Goal: Task Accomplishment & Management: Manage account settings

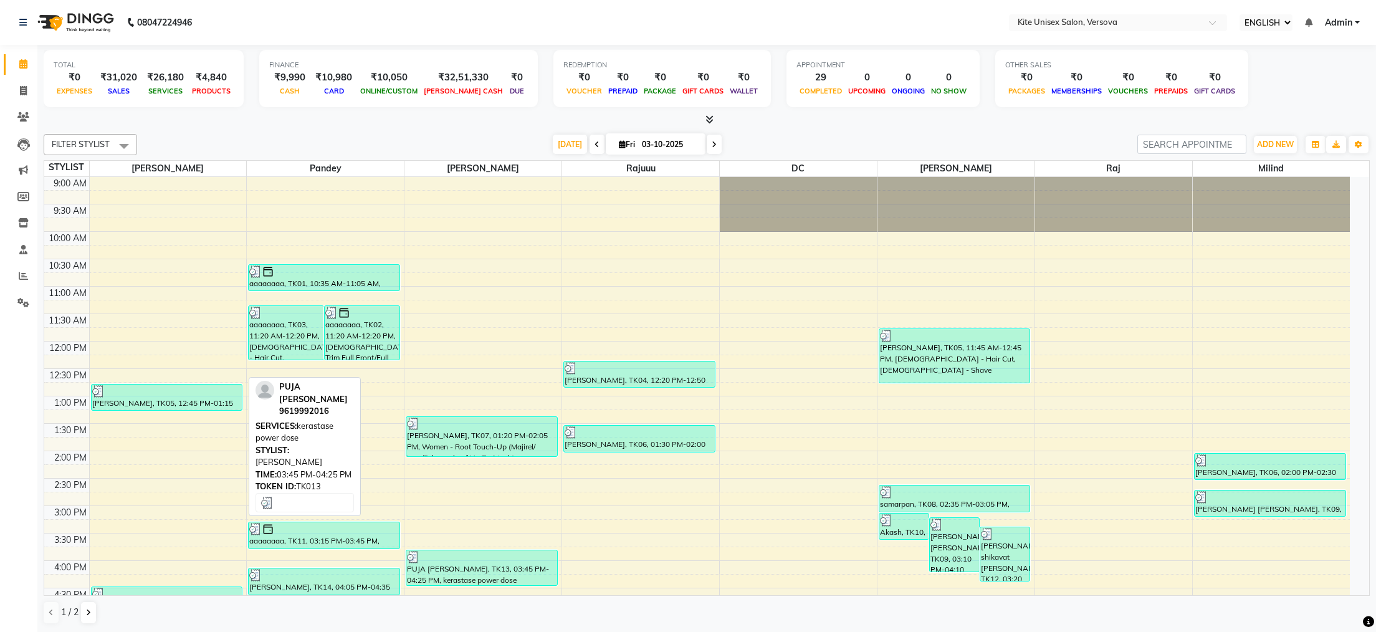
select select "ec"
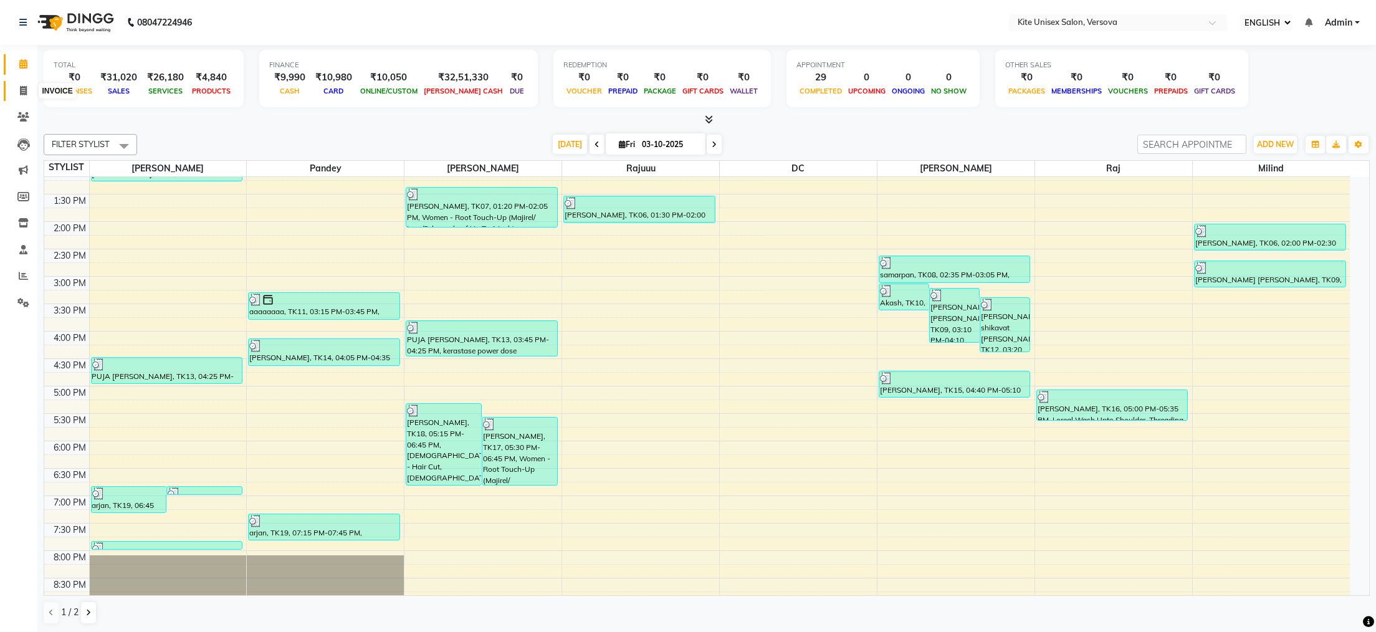
click at [22, 86] on icon at bounding box center [23, 90] width 7 height 9
select select "service"
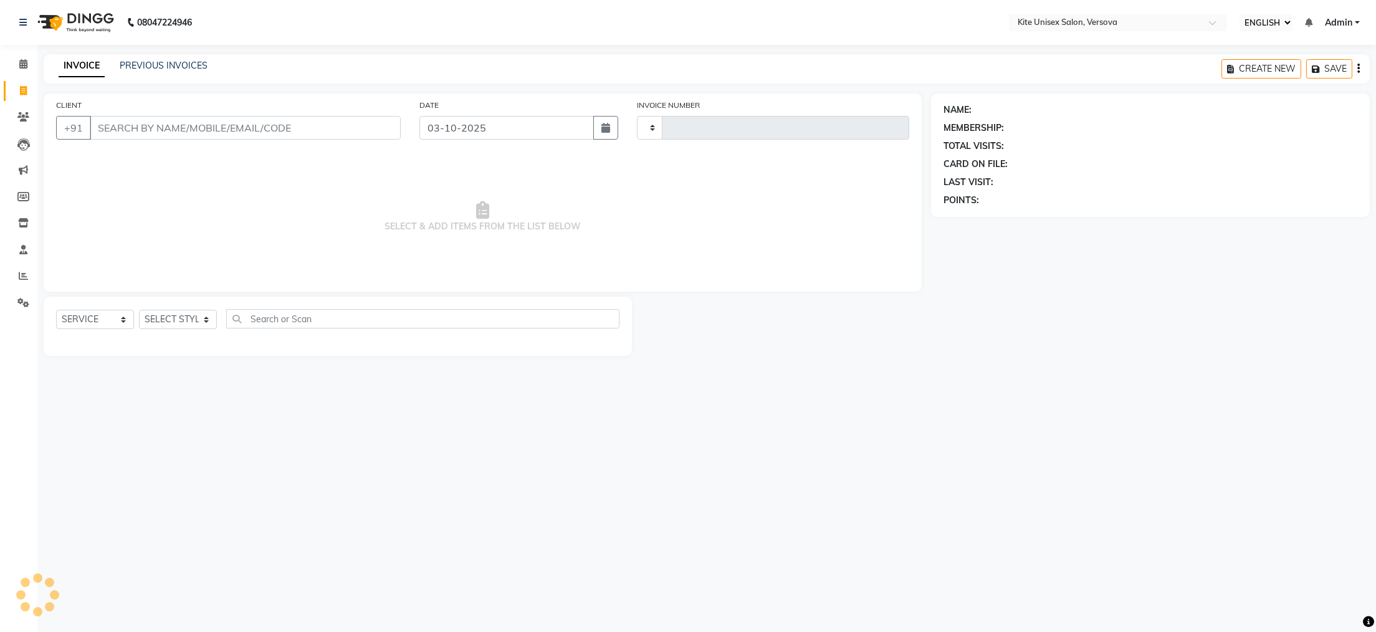
type input "2950"
select select "6093"
click at [231, 128] on input "CLIENT" at bounding box center [245, 128] width 311 height 24
click at [161, 131] on input "CLIENT" at bounding box center [245, 128] width 311 height 24
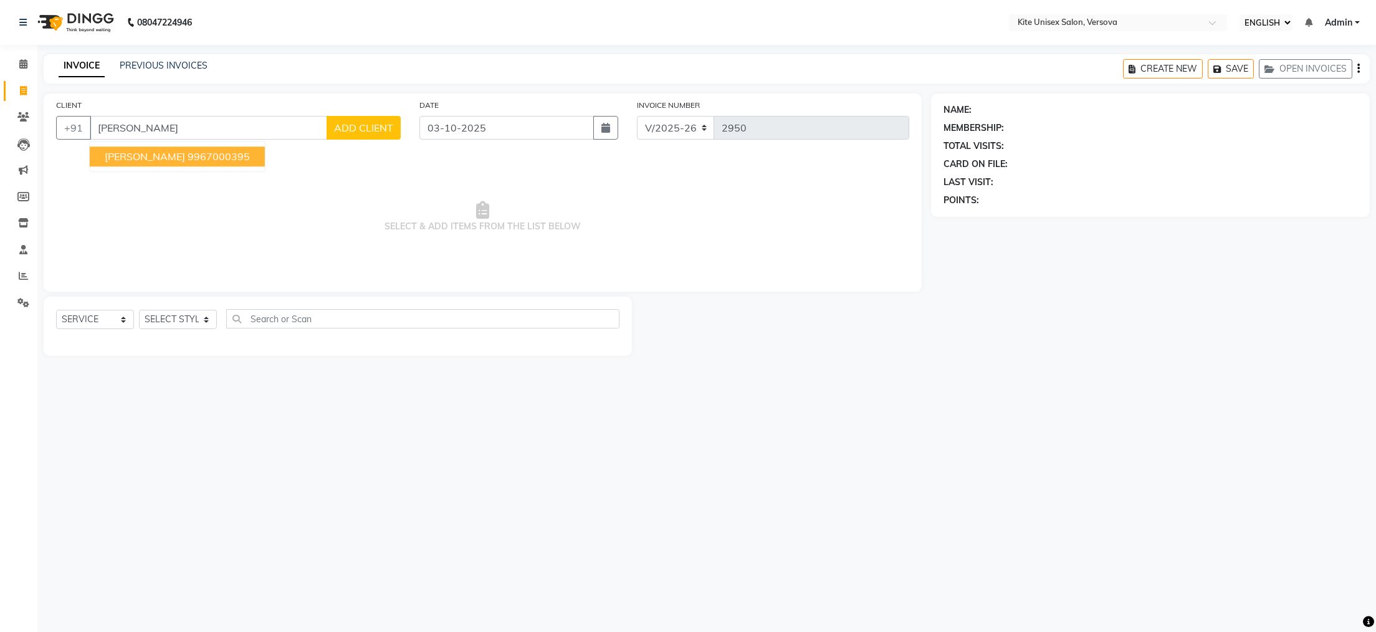
click at [188, 151] on ngb-highlight "9967000395" at bounding box center [219, 156] width 62 height 12
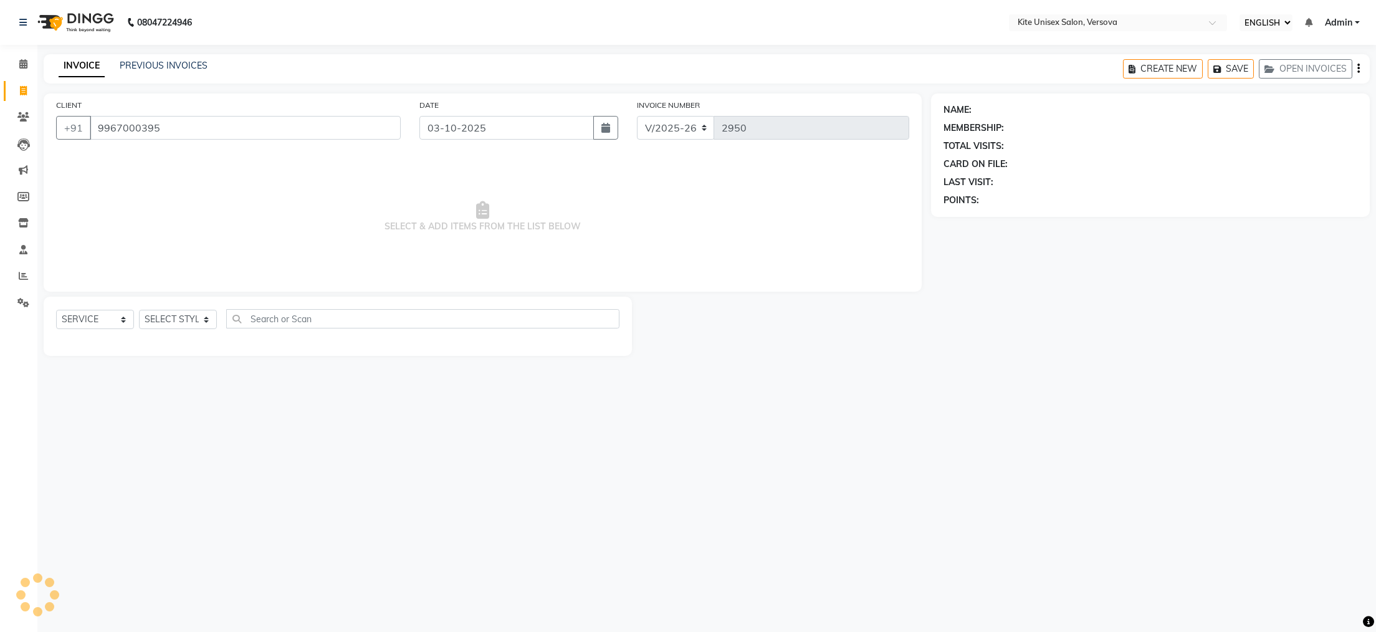
type input "9967000395"
click at [202, 321] on select "SELECT STYLIST [PERSON_NAME] DC [PERSON_NAME] [PERSON_NAME] [PERSON_NAME] Rajuu…" at bounding box center [178, 319] width 78 height 19
select select "50189"
click at [139, 310] on select "SELECT STYLIST [PERSON_NAME] DC [PERSON_NAME] [PERSON_NAME] [PERSON_NAME] Rajuu…" at bounding box center [178, 319] width 78 height 19
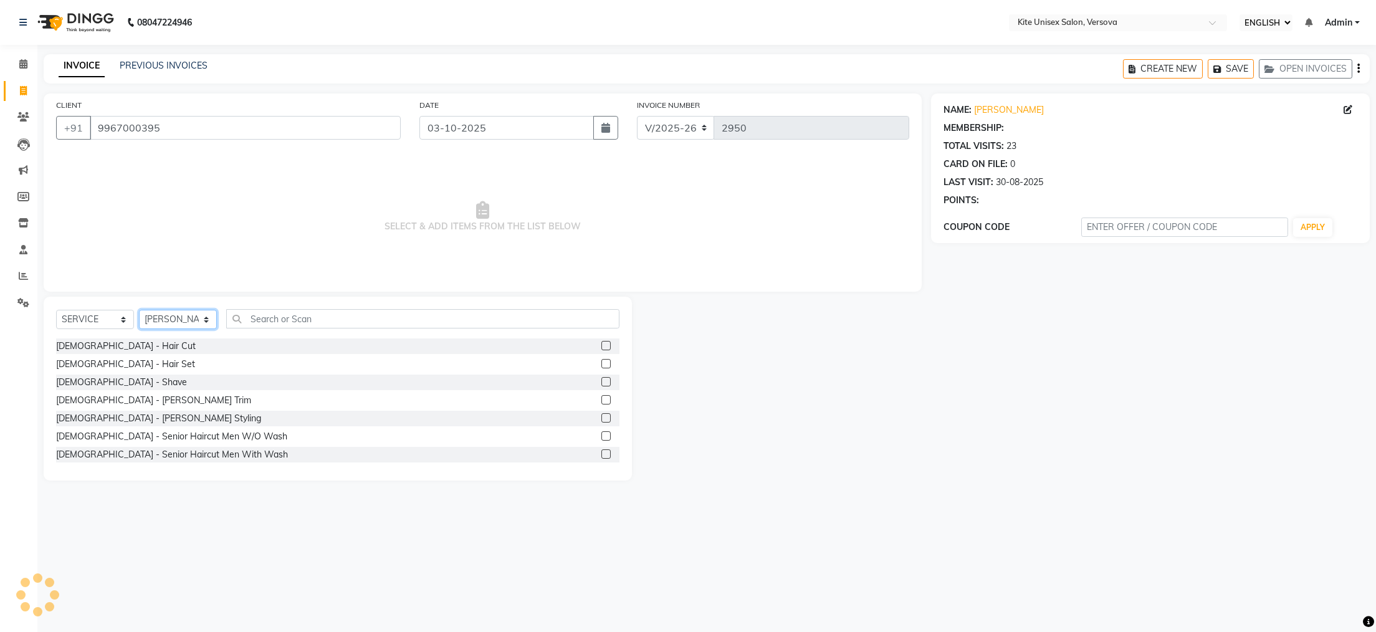
select select "1: Object"
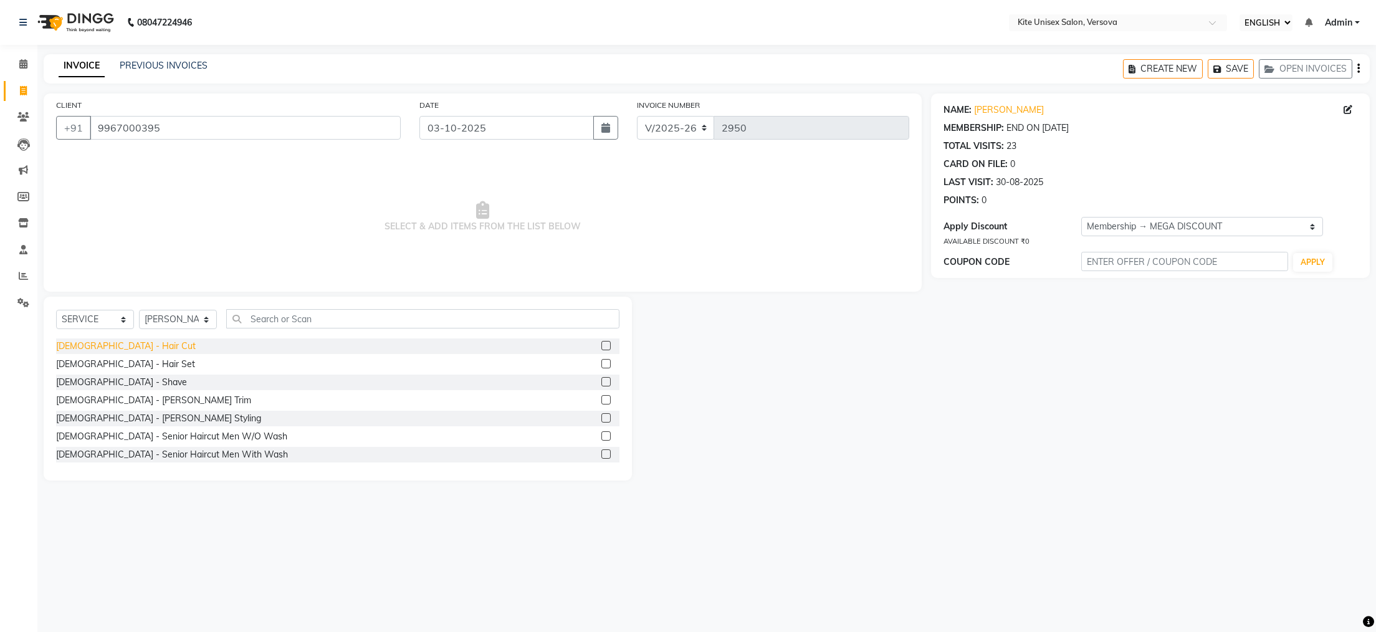
click at [79, 348] on div "[DEMOGRAPHIC_DATA] - Hair Cut" at bounding box center [126, 346] width 140 height 13
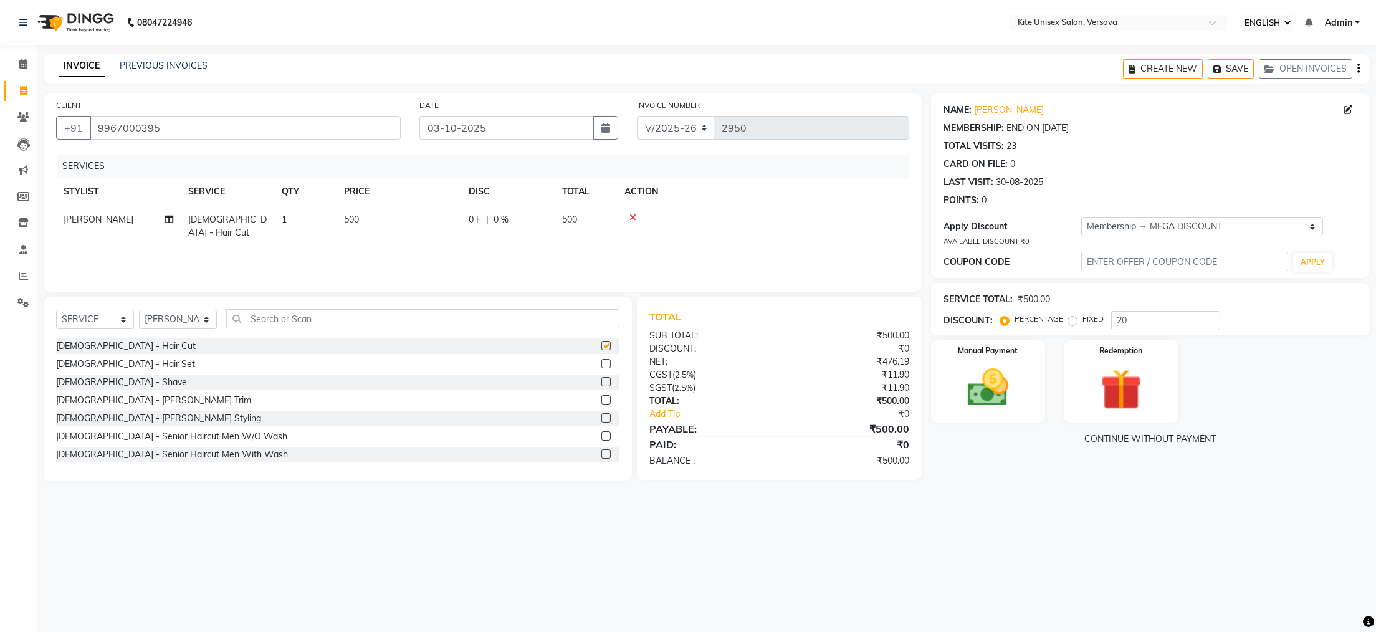
checkbox input "false"
click at [379, 219] on td "500" at bounding box center [398, 226] width 125 height 41
select select "50189"
click at [435, 221] on input "500" at bounding box center [458, 222] width 110 height 19
type input "5"
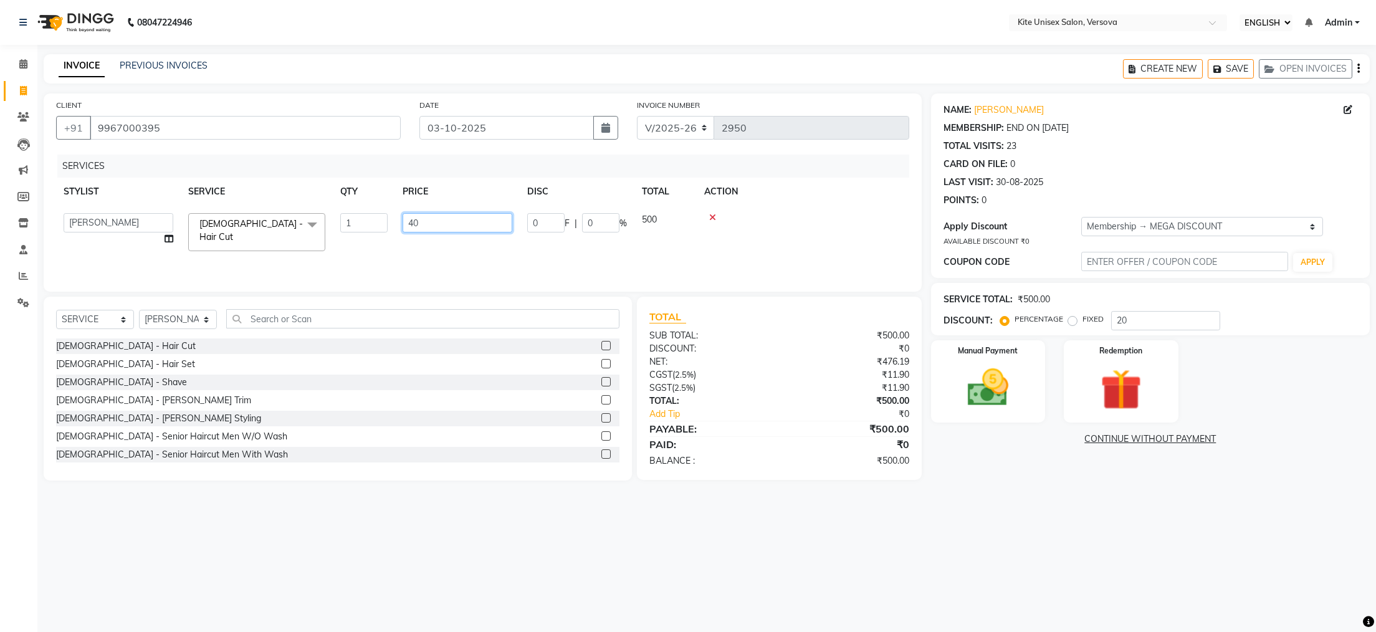
type input "400"
click at [991, 386] on img at bounding box center [988, 387] width 70 height 49
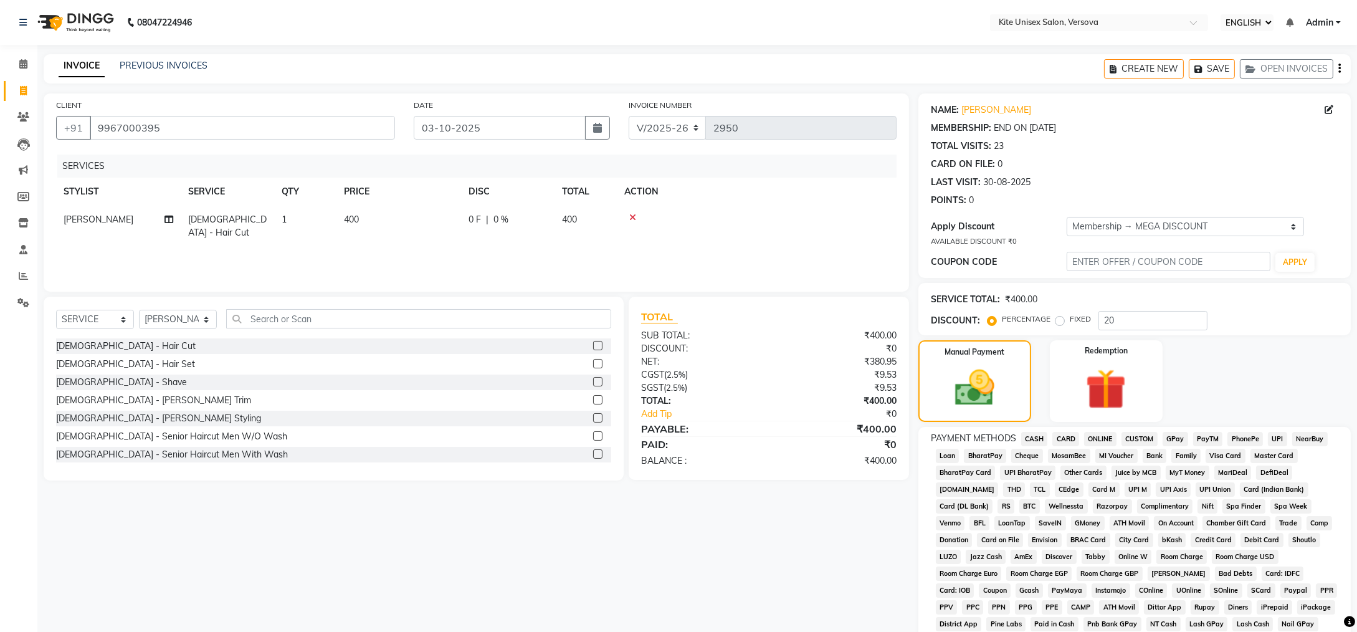
click at [1178, 437] on span "GPay" at bounding box center [1176, 439] width 26 height 14
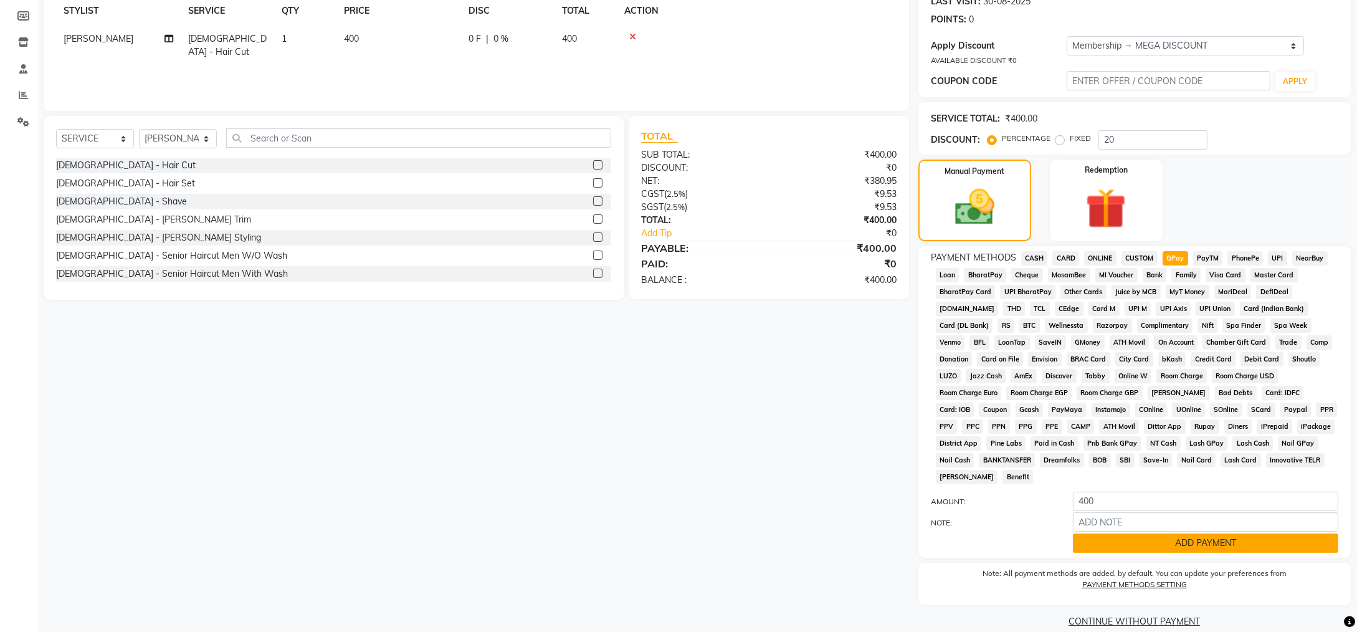
click at [1203, 533] on button "ADD PAYMENT" at bounding box center [1205, 542] width 265 height 19
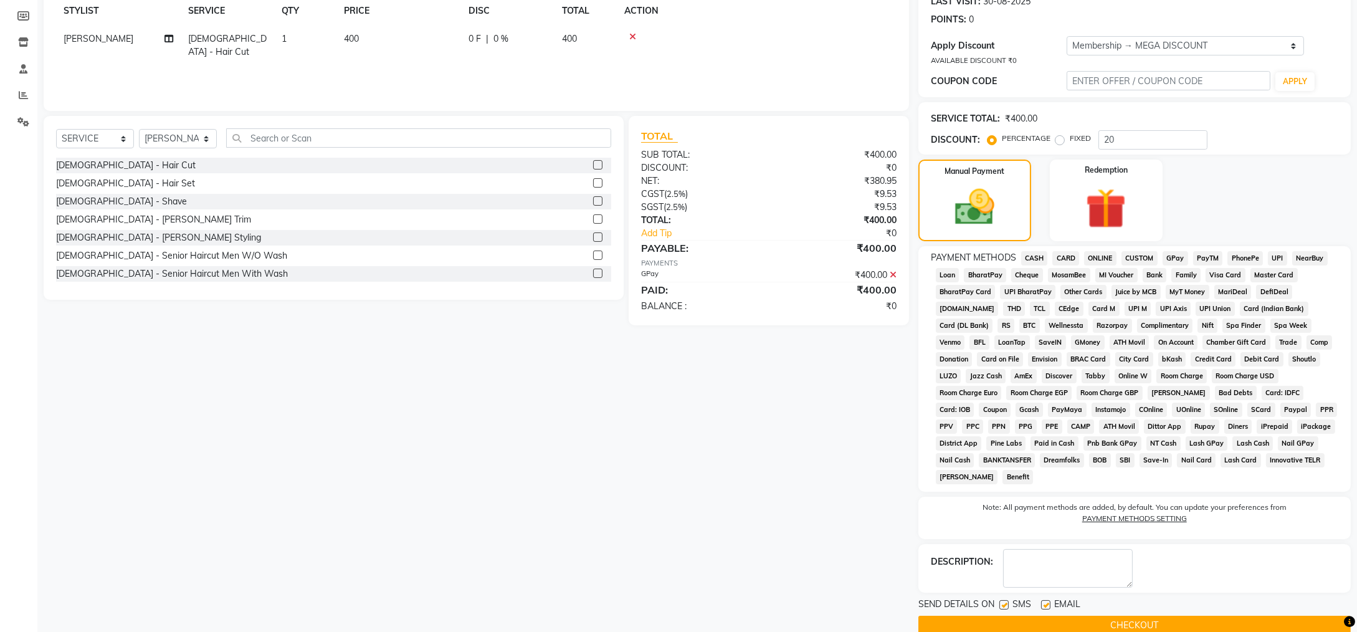
click at [1119, 616] on button "CHECKOUT" at bounding box center [1134, 625] width 432 height 19
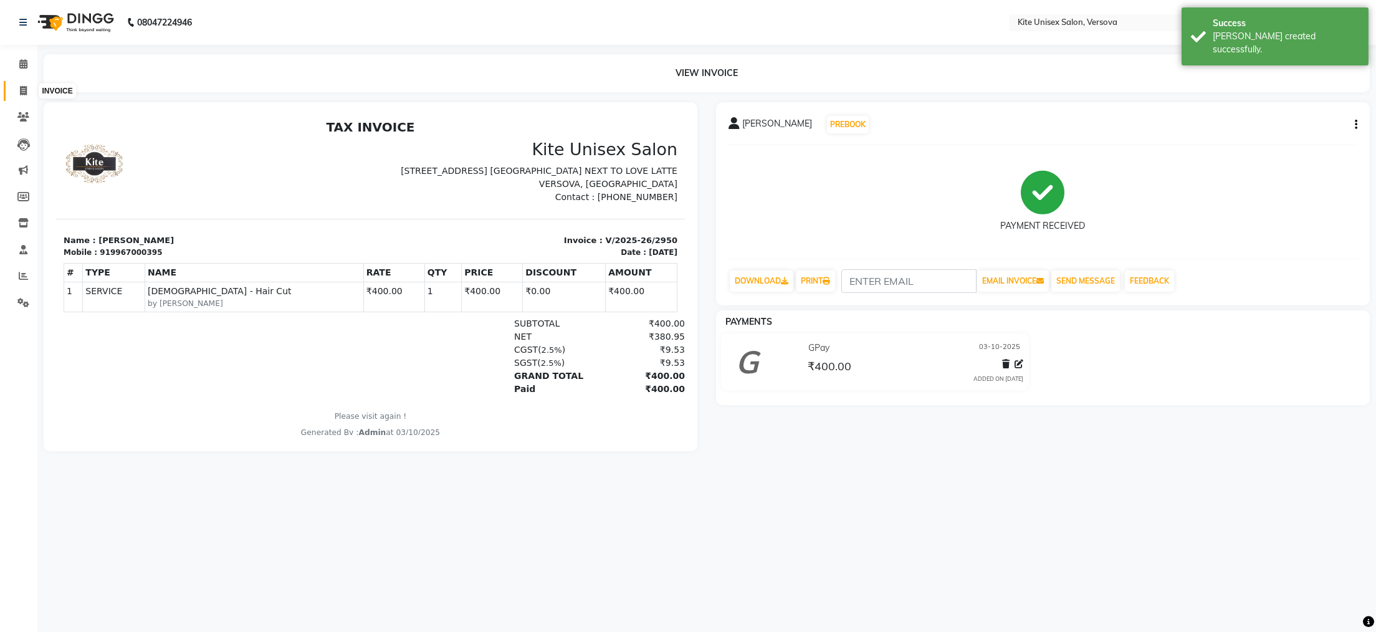
click at [21, 90] on icon at bounding box center [23, 90] width 7 height 9
select select "service"
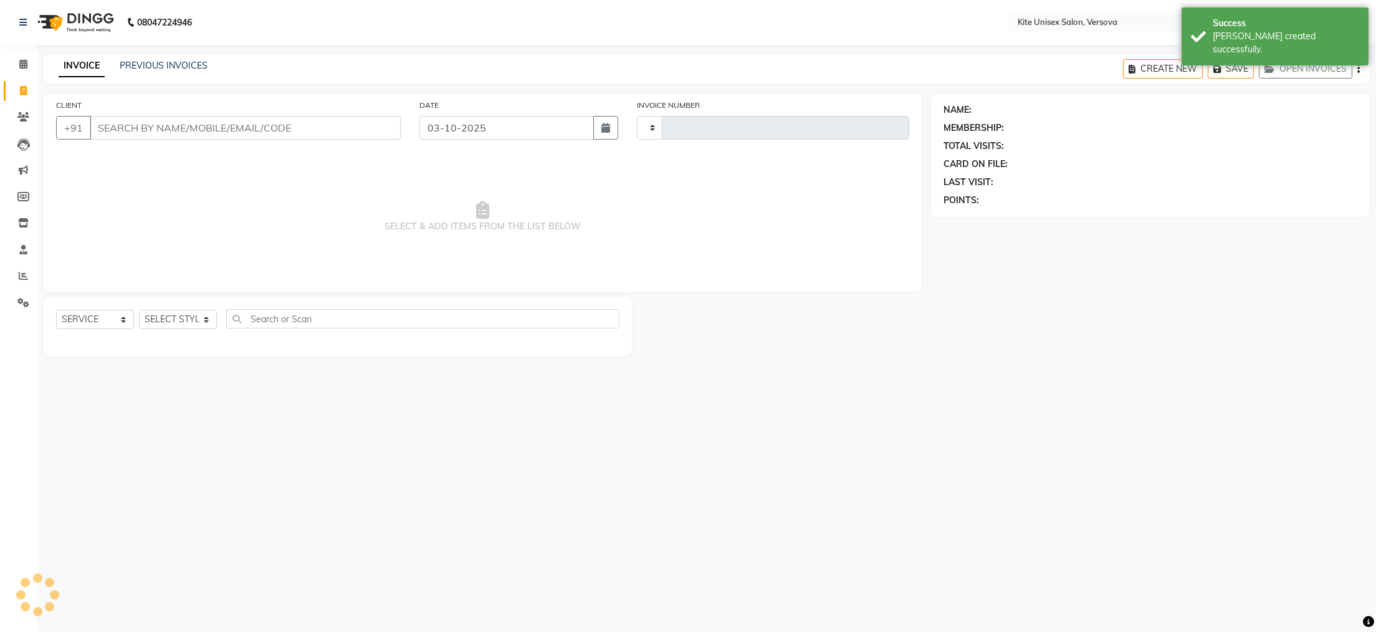
type input "2951"
select select "6093"
click at [155, 128] on input "CLIENT" at bounding box center [245, 128] width 311 height 24
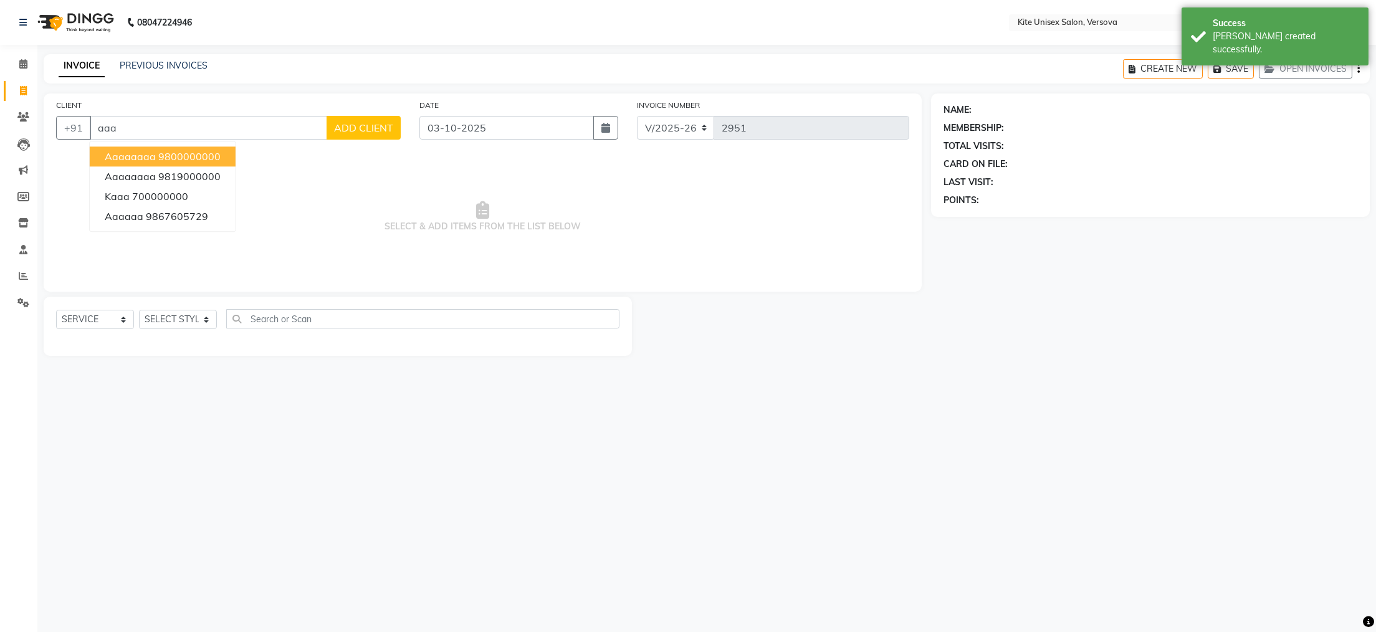
click at [151, 158] on span "aaaaaaaa" at bounding box center [130, 156] width 51 height 12
type input "9800000000"
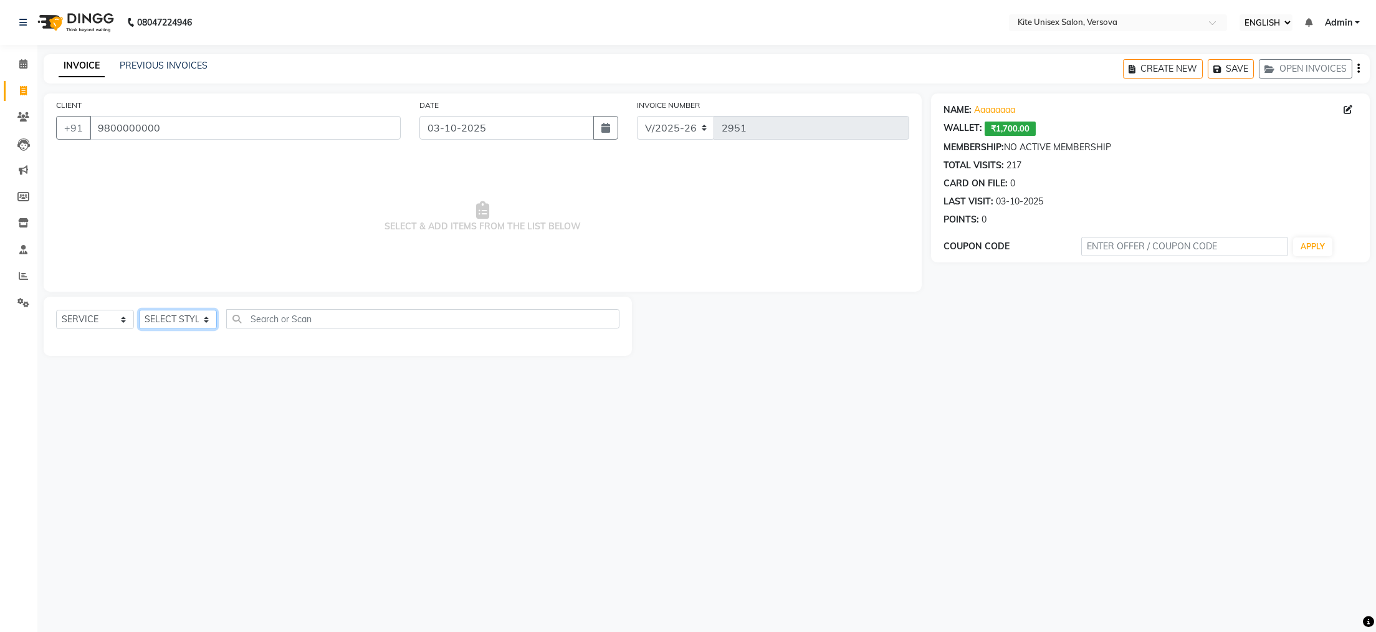
click at [204, 322] on select "SELECT STYLIST [PERSON_NAME] DC [PERSON_NAME] [PERSON_NAME] [PERSON_NAME] Rajuu…" at bounding box center [178, 319] width 78 height 19
select select "50189"
click at [139, 310] on select "SELECT STYLIST [PERSON_NAME] DC [PERSON_NAME] [PERSON_NAME] [PERSON_NAME] Rajuu…" at bounding box center [178, 319] width 78 height 19
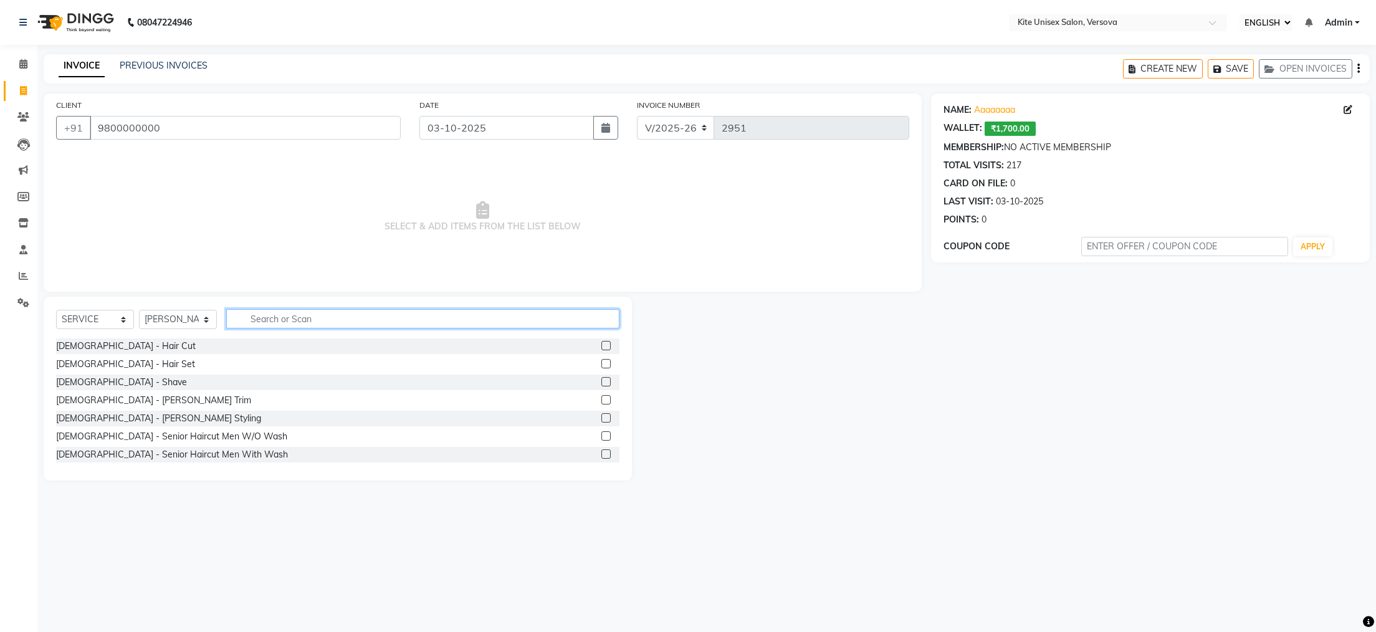
click at [333, 320] on input "text" at bounding box center [422, 318] width 393 height 19
type input "tong"
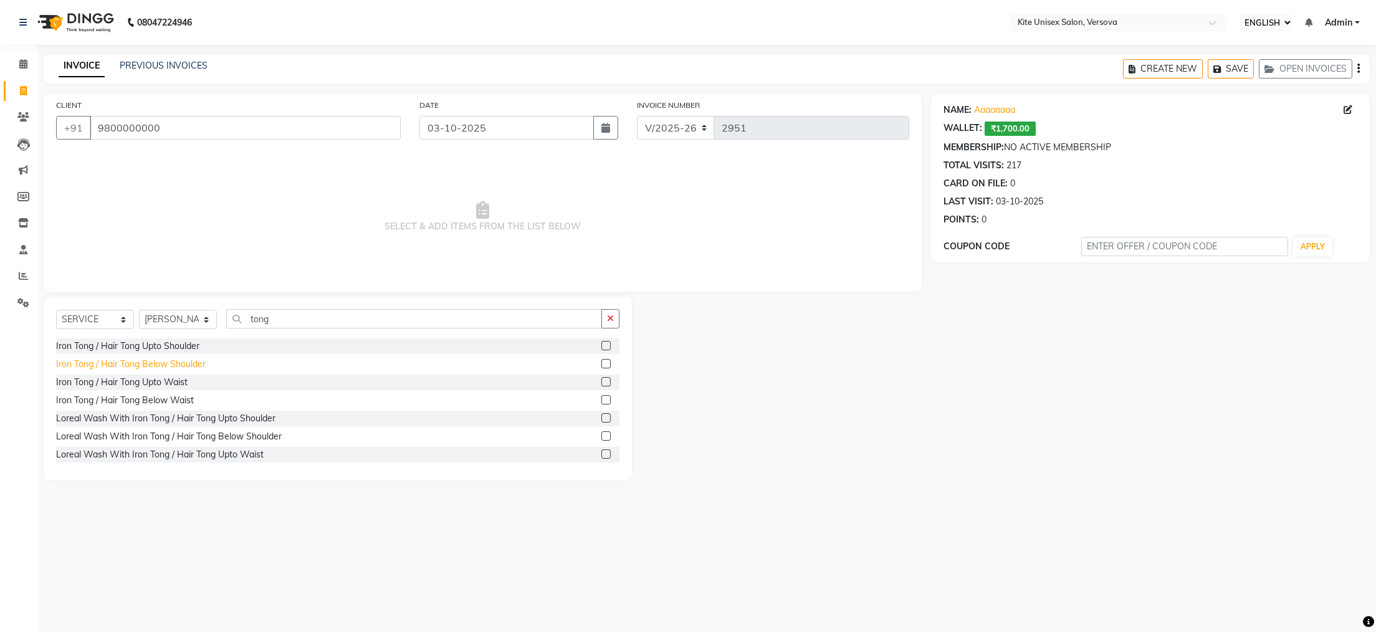
click at [140, 364] on div "Iron Tong / Hair Tong Below Shoulder" at bounding box center [131, 364] width 150 height 13
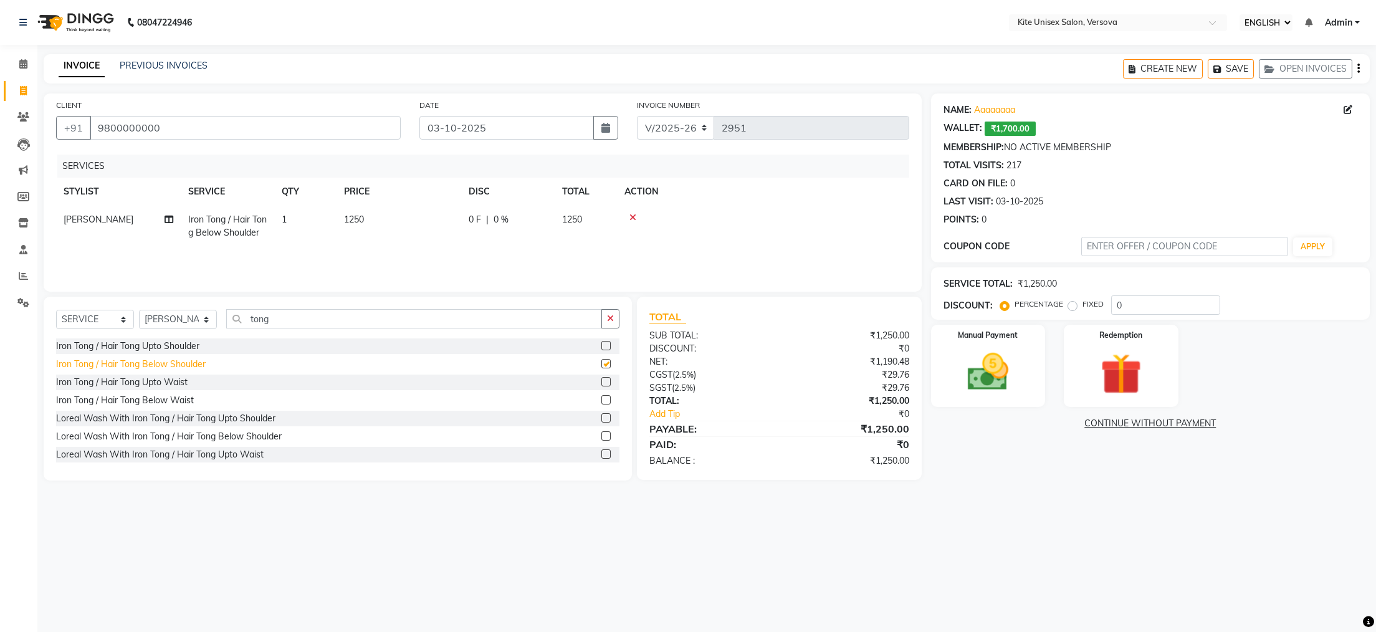
checkbox input "false"
click at [131, 379] on div "Iron Tong / Hair Tong Upto Waist" at bounding box center [121, 382] width 131 height 13
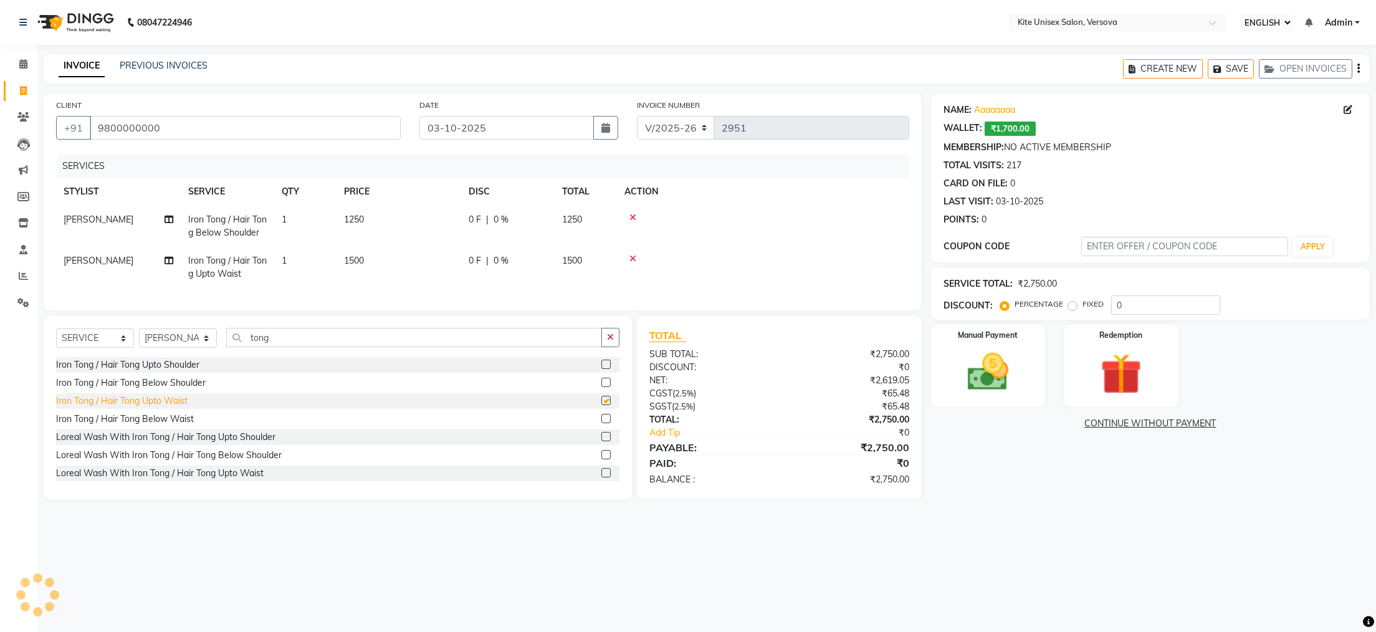
checkbox input "false"
click at [631, 216] on icon at bounding box center [632, 217] width 7 height 9
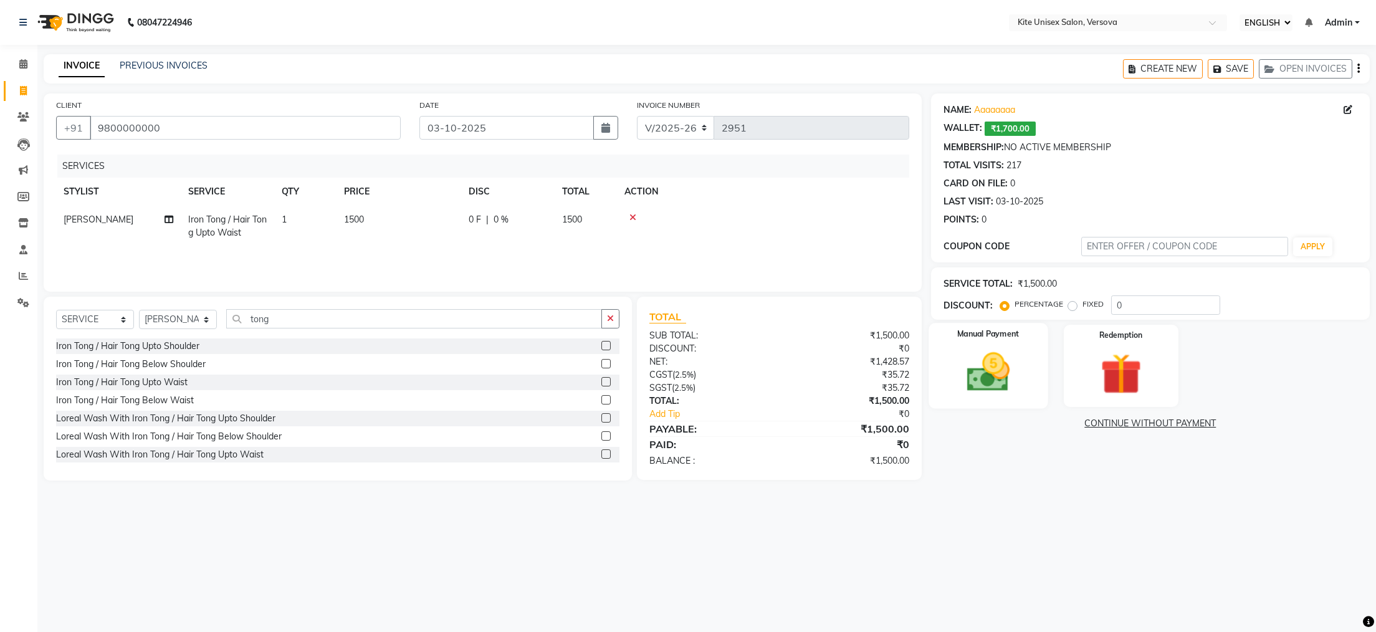
click at [981, 350] on img at bounding box center [988, 372] width 70 height 49
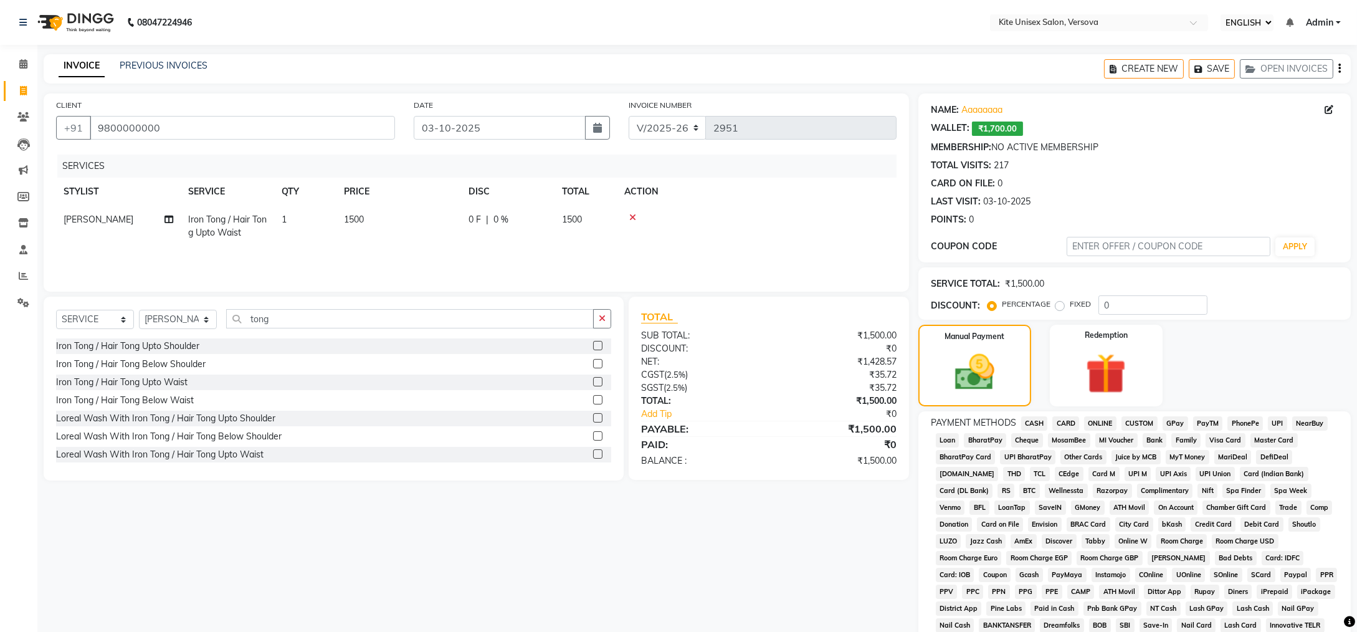
click at [1037, 422] on span "CASH" at bounding box center [1034, 423] width 27 height 14
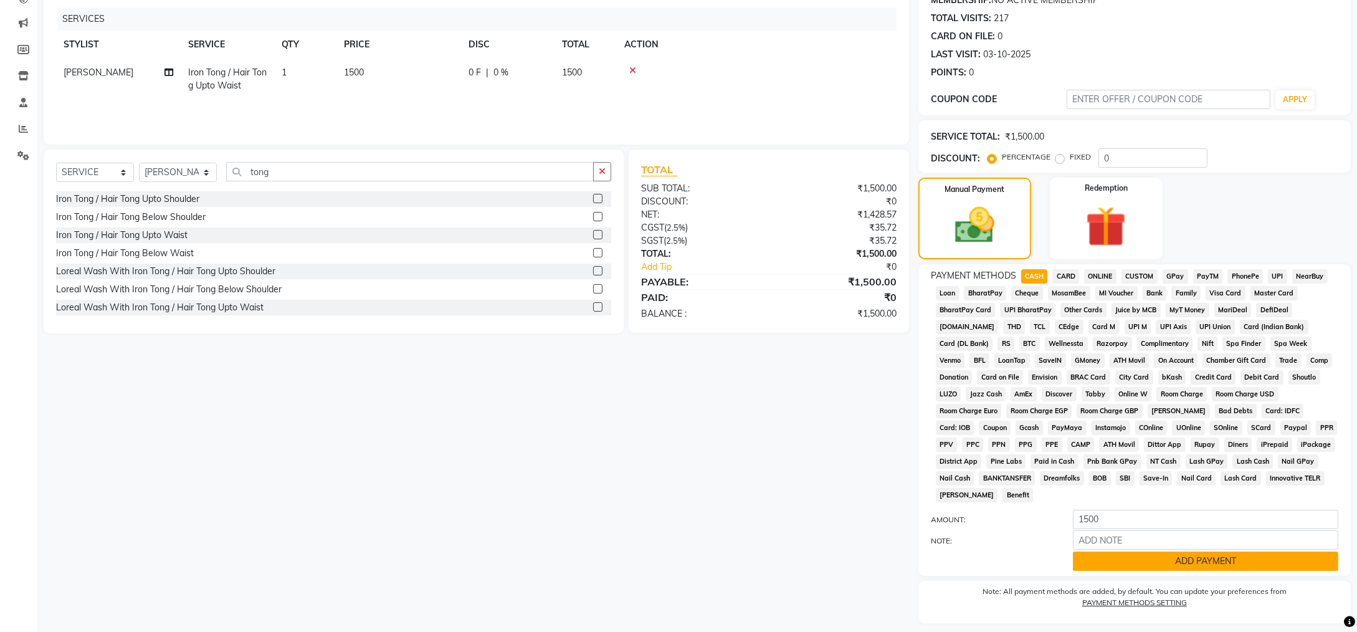
click at [1193, 551] on button "ADD PAYMENT" at bounding box center [1205, 560] width 265 height 19
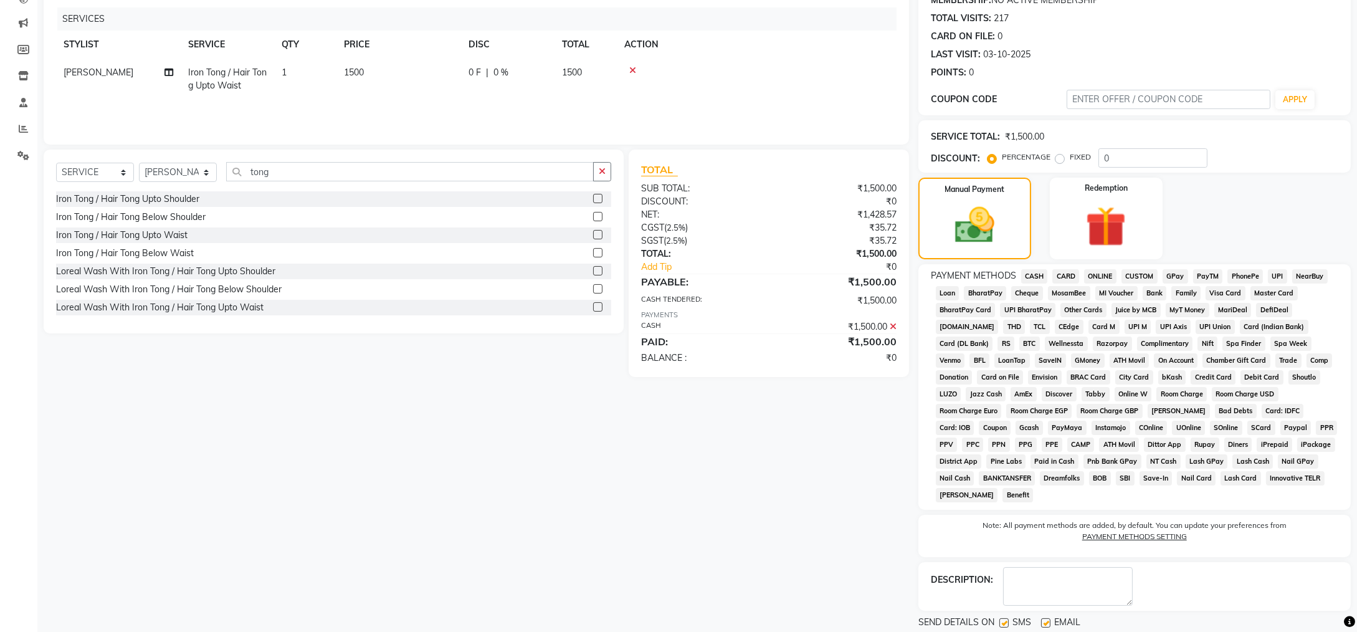
click at [1154, 631] on button "CHECKOUT" at bounding box center [1134, 643] width 432 height 19
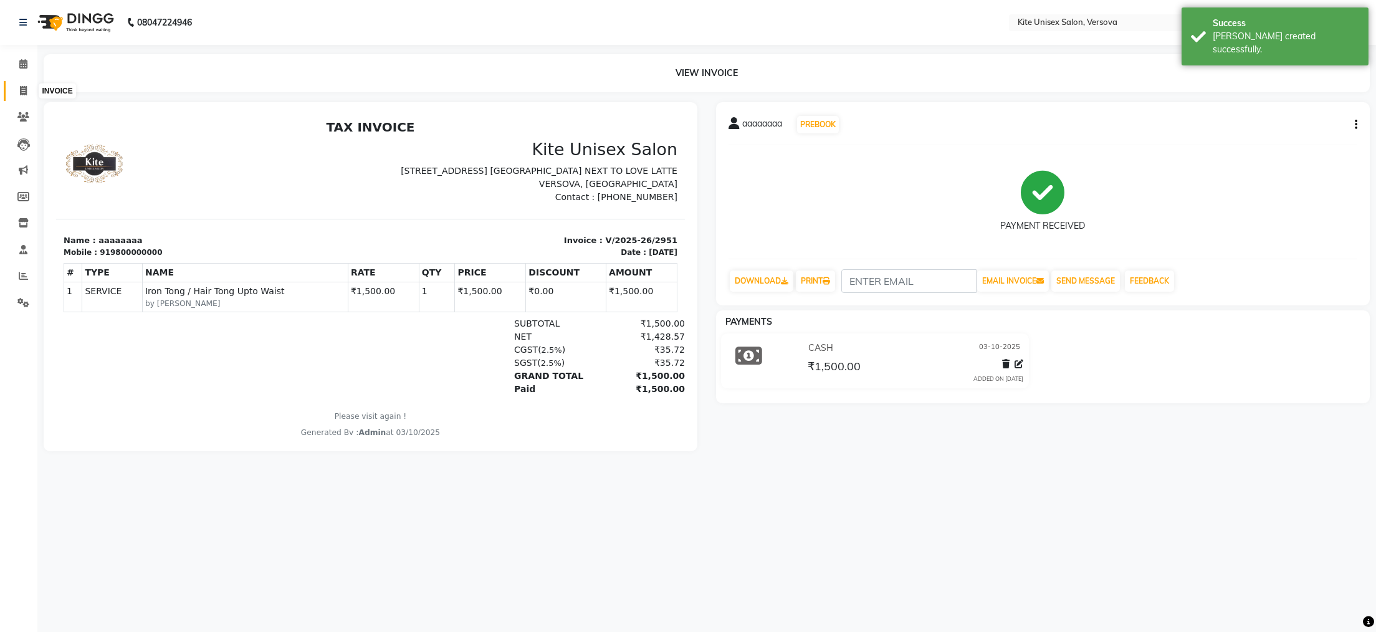
click at [21, 89] on icon at bounding box center [23, 90] width 7 height 9
select select "service"
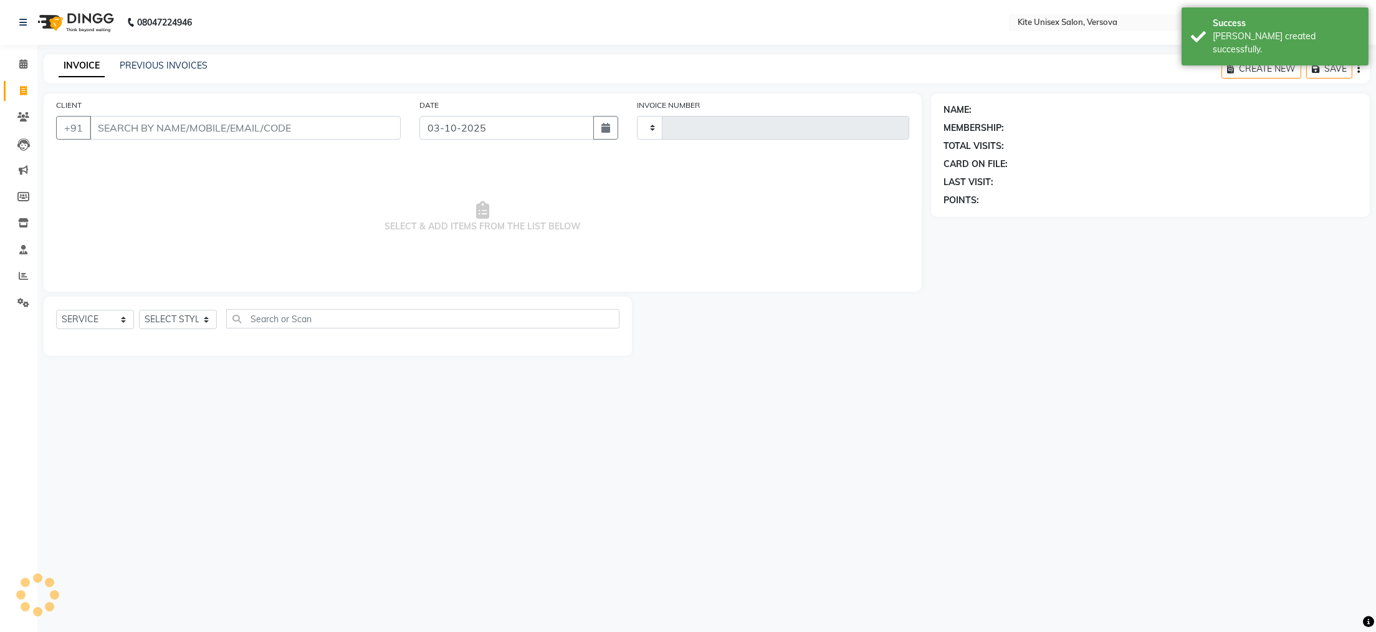
type input "2952"
select select "6093"
click at [20, 62] on icon at bounding box center [23, 63] width 8 height 9
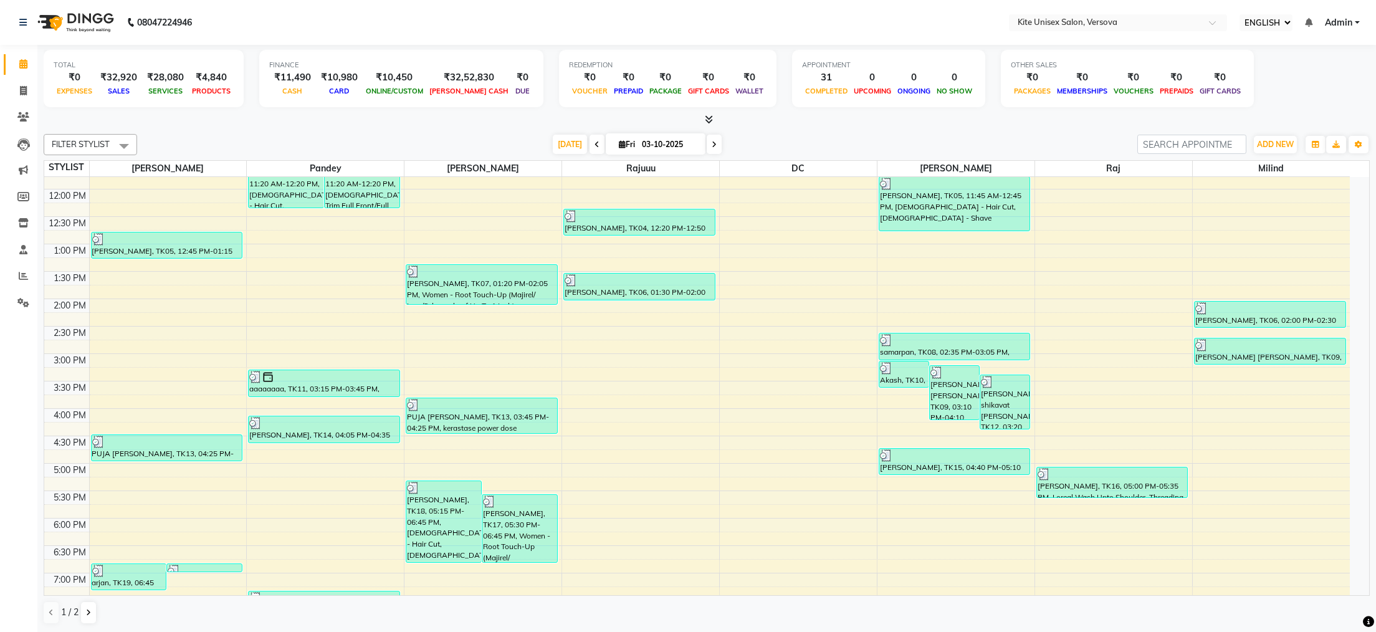
scroll to position [156, 0]
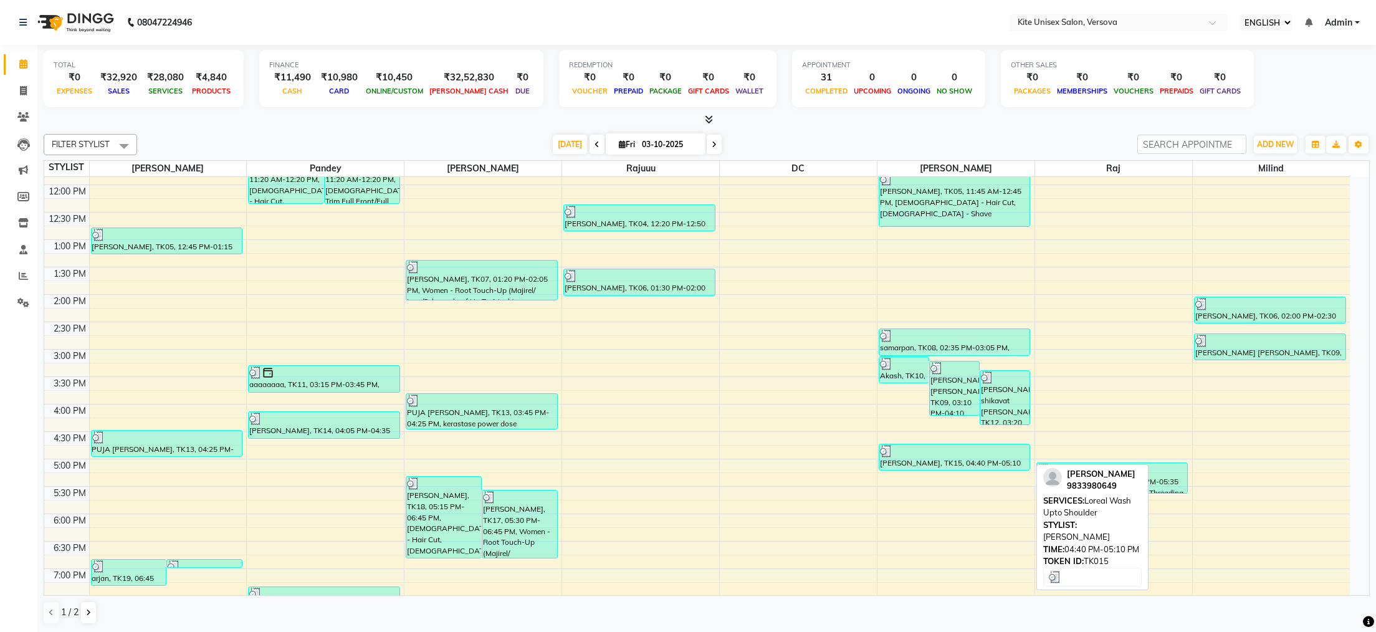
click at [951, 464] on div "[PERSON_NAME], TK15, 04:40 PM-05:10 PM, Loreal Wash Upto Shoulder" at bounding box center [954, 457] width 151 height 26
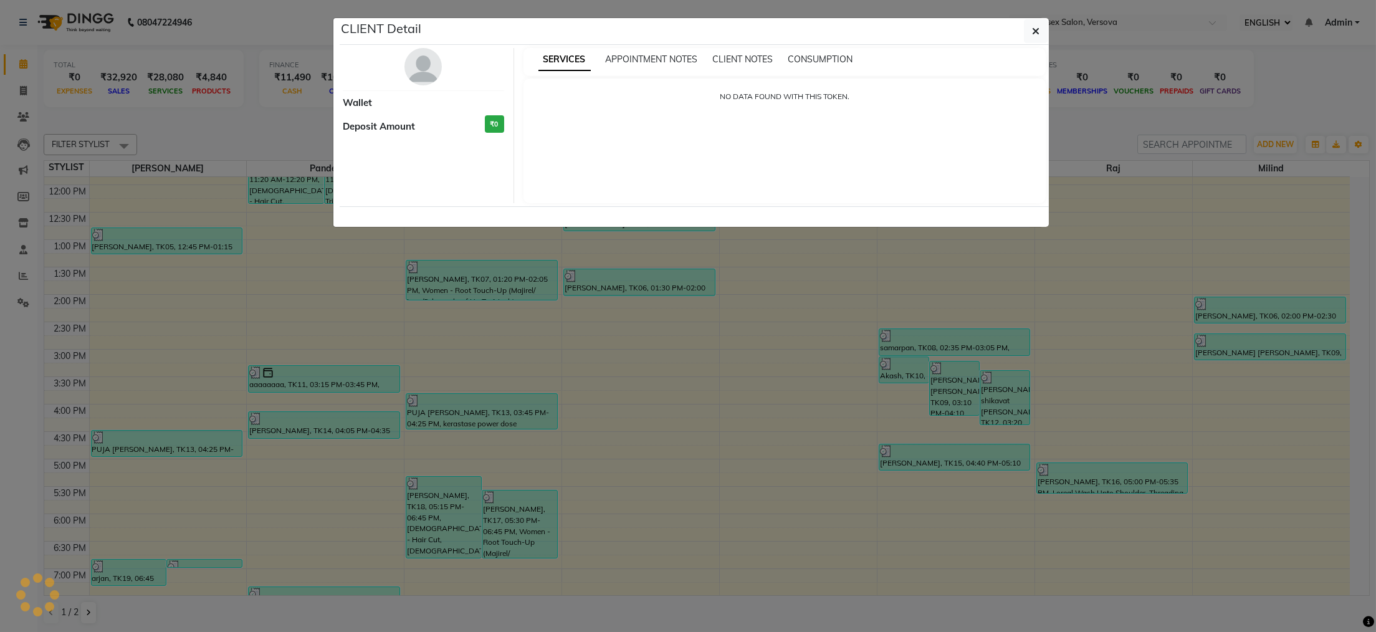
select select "3"
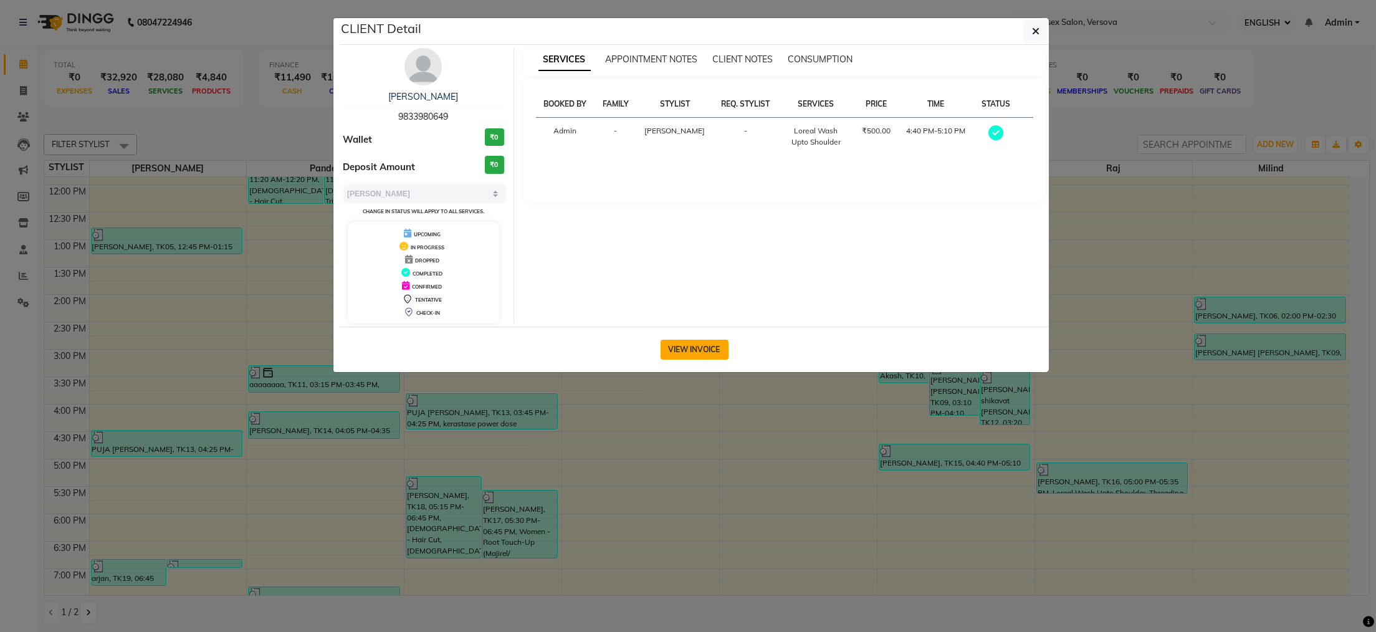
click at [694, 352] on button "VIEW INVOICE" at bounding box center [694, 350] width 68 height 20
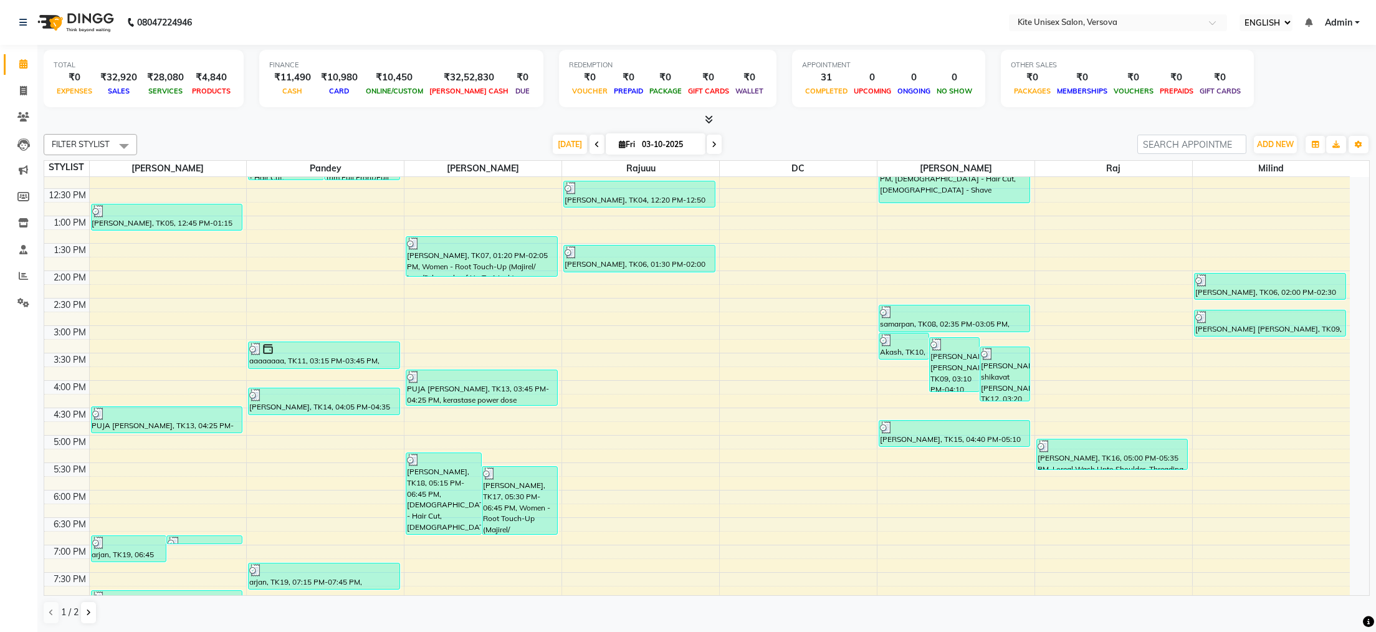
scroll to position [354, 0]
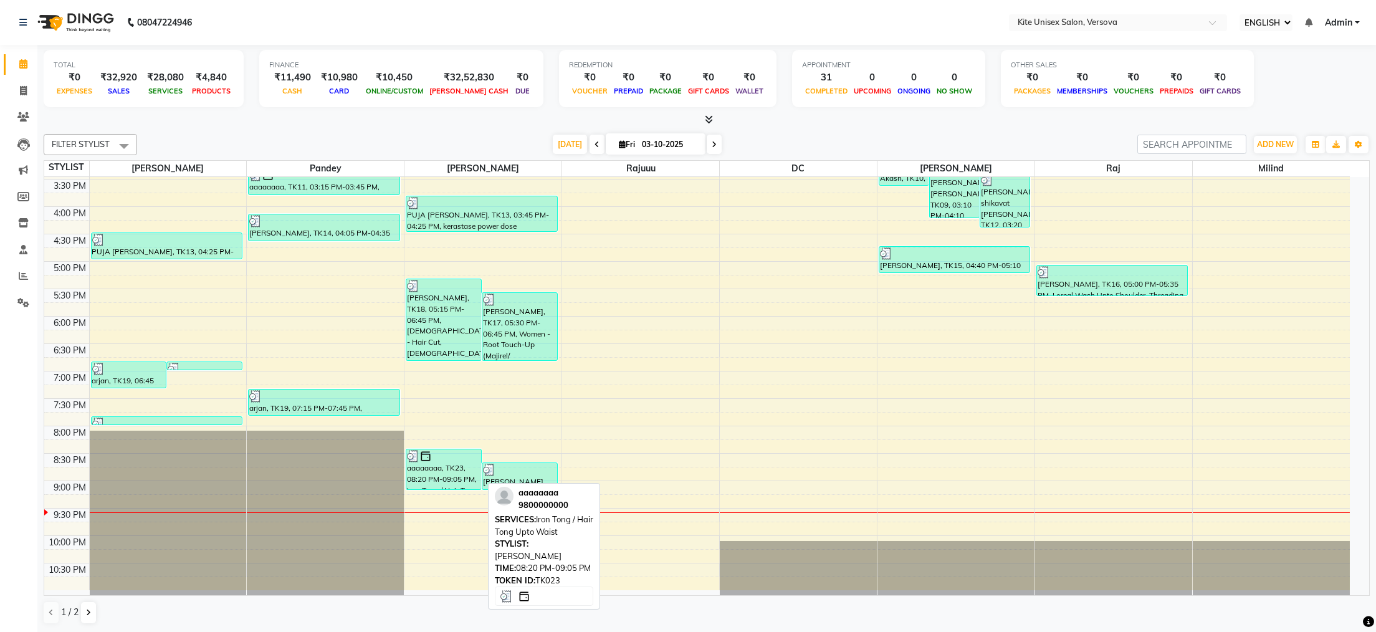
click at [452, 467] on div "aaaaaaaa, TK23, 08:20 PM-09:05 PM, Iron Tong / Hair Tong Upto Waist" at bounding box center [443, 469] width 75 height 40
select select "3"
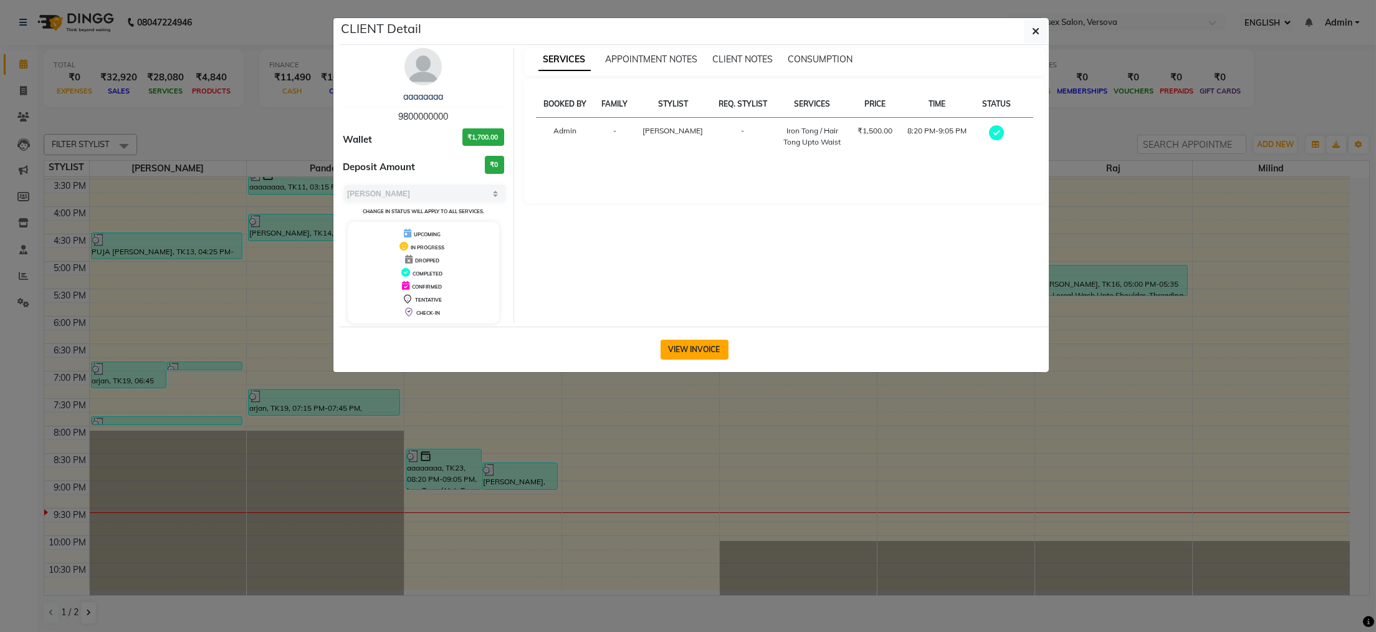
click at [713, 345] on button "VIEW INVOICE" at bounding box center [694, 350] width 68 height 20
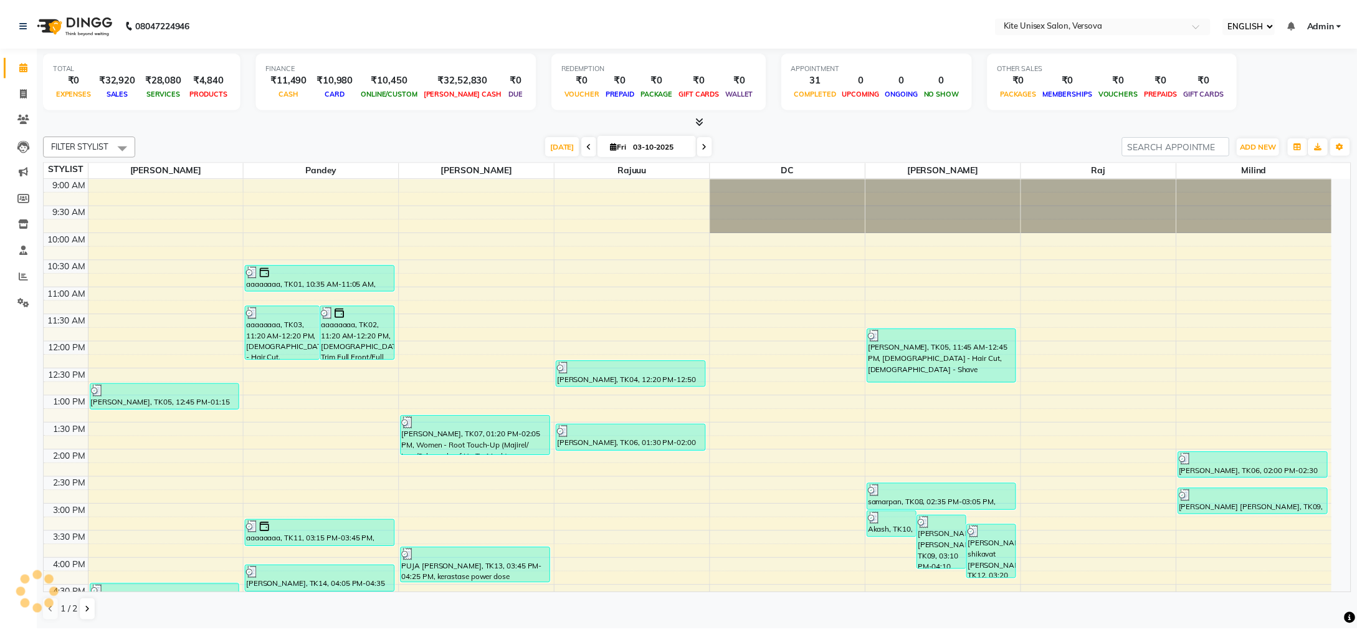
scroll to position [331, 0]
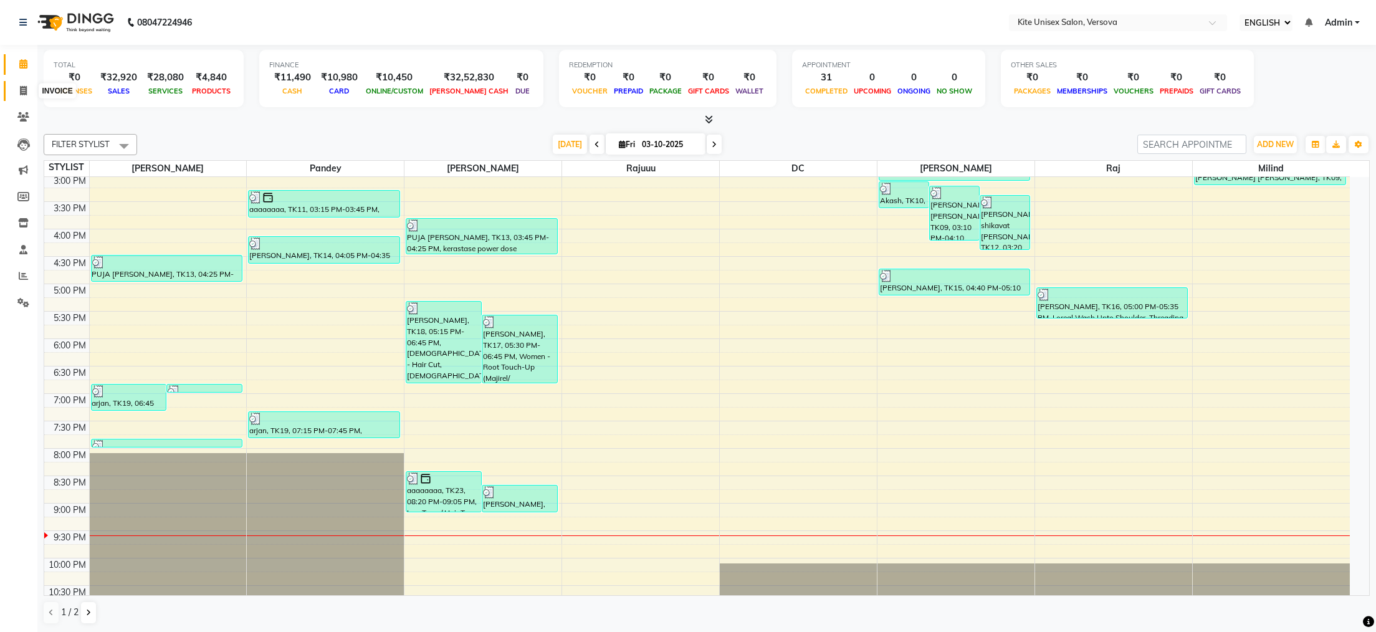
click at [20, 90] on icon at bounding box center [23, 90] width 7 height 9
select select "service"
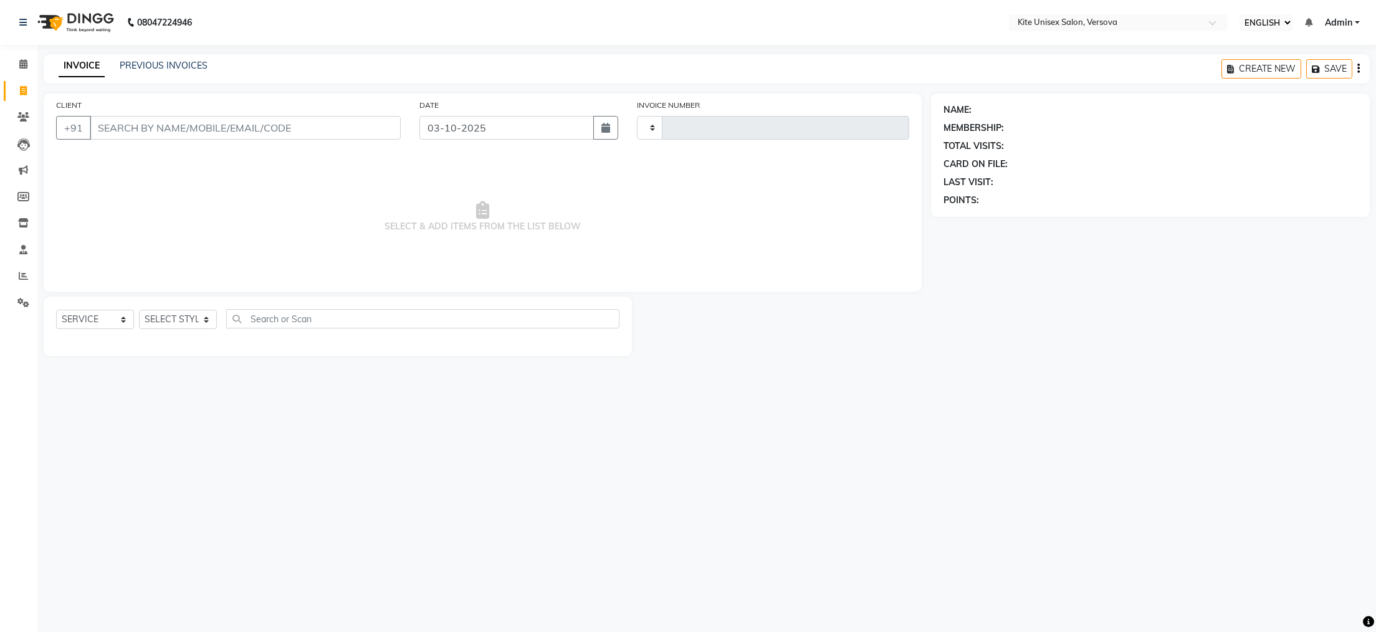
type input "2952"
click at [108, 128] on input "CLIENT" at bounding box center [245, 128] width 311 height 24
select select "6093"
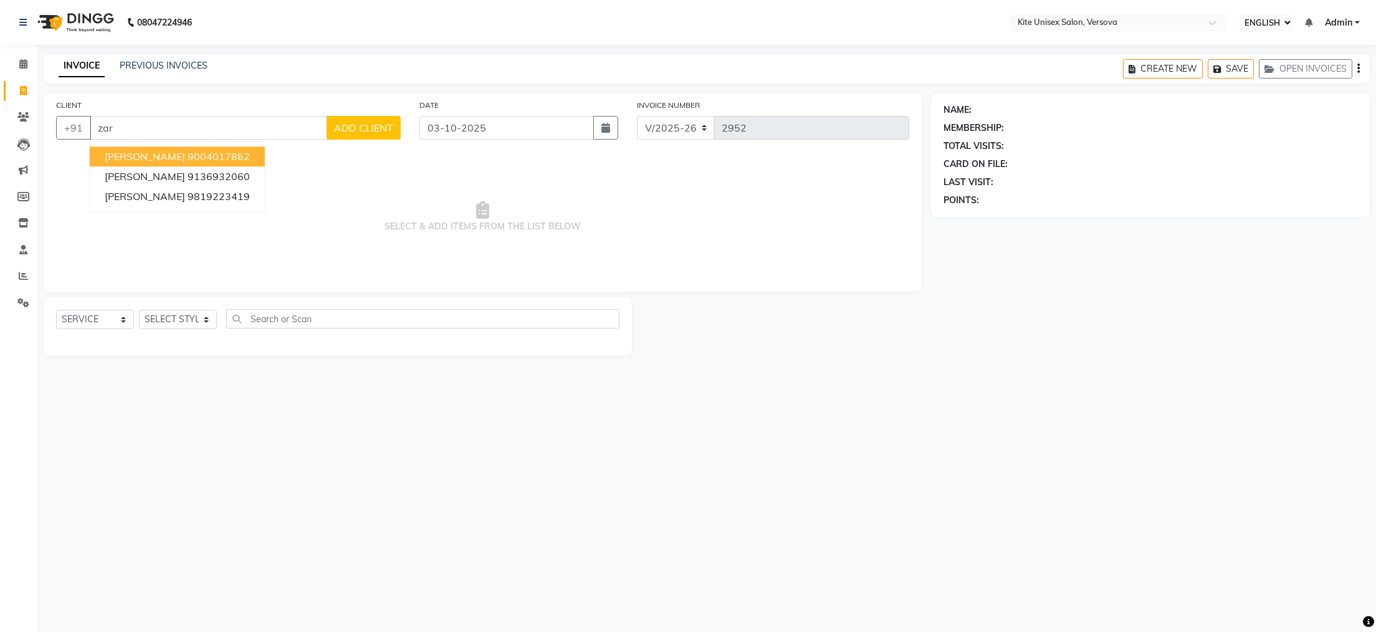
click at [136, 154] on span "[PERSON_NAME]" at bounding box center [145, 156] width 80 height 12
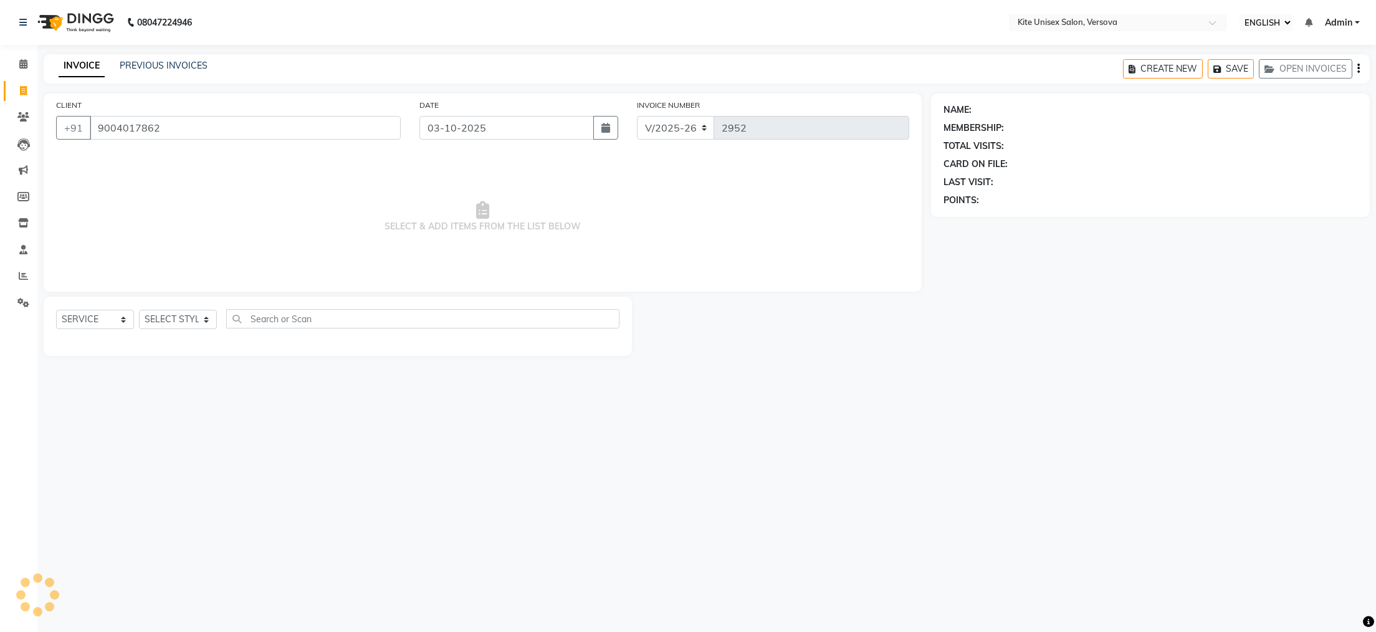
type input "9004017862"
click at [207, 322] on select "SELECT STYLIST [PERSON_NAME] DC [PERSON_NAME] [PERSON_NAME] [PERSON_NAME] Rajuu…" at bounding box center [178, 319] width 78 height 19
select select "50469"
click at [139, 310] on select "SELECT STYLIST [PERSON_NAME] DC [PERSON_NAME] [PERSON_NAME] [PERSON_NAME] Rajuu…" at bounding box center [178, 319] width 78 height 19
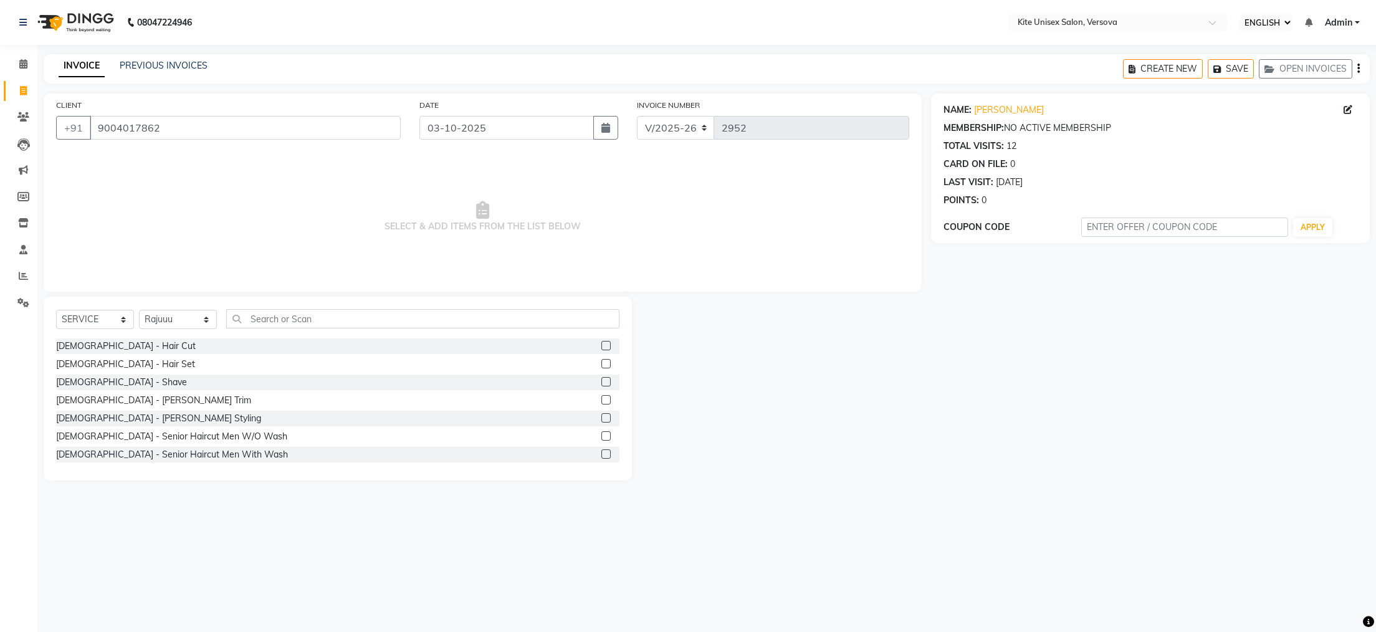
drag, startPoint x: 253, startPoint y: 329, endPoint x: 260, endPoint y: 328, distance: 7.0
click at [254, 329] on div "SELECT SERVICE PRODUCT MEMBERSHIP PACKAGE VOUCHER PREPAID GIFT CARD SELECT STYL…" at bounding box center [337, 323] width 563 height 29
click at [260, 317] on input "text" at bounding box center [422, 318] width 393 height 19
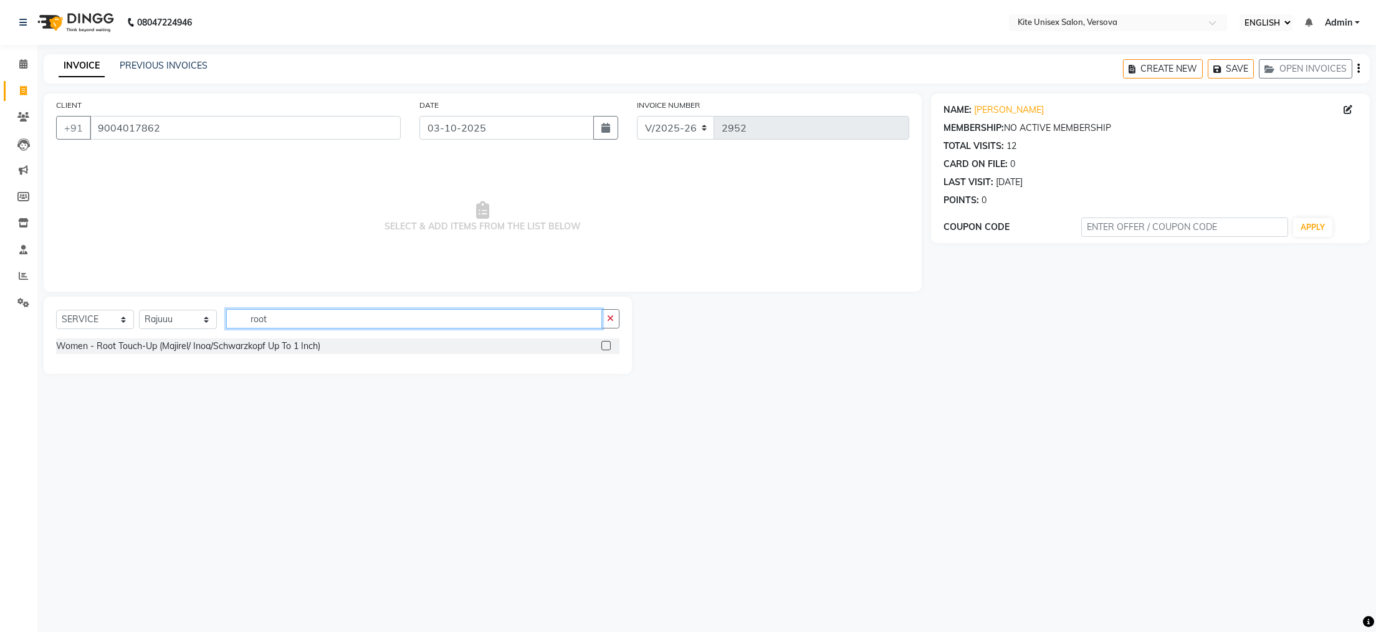
type input "root"
click at [604, 345] on label at bounding box center [605, 345] width 9 height 9
click at [604, 345] on input "checkbox" at bounding box center [605, 346] width 8 height 8
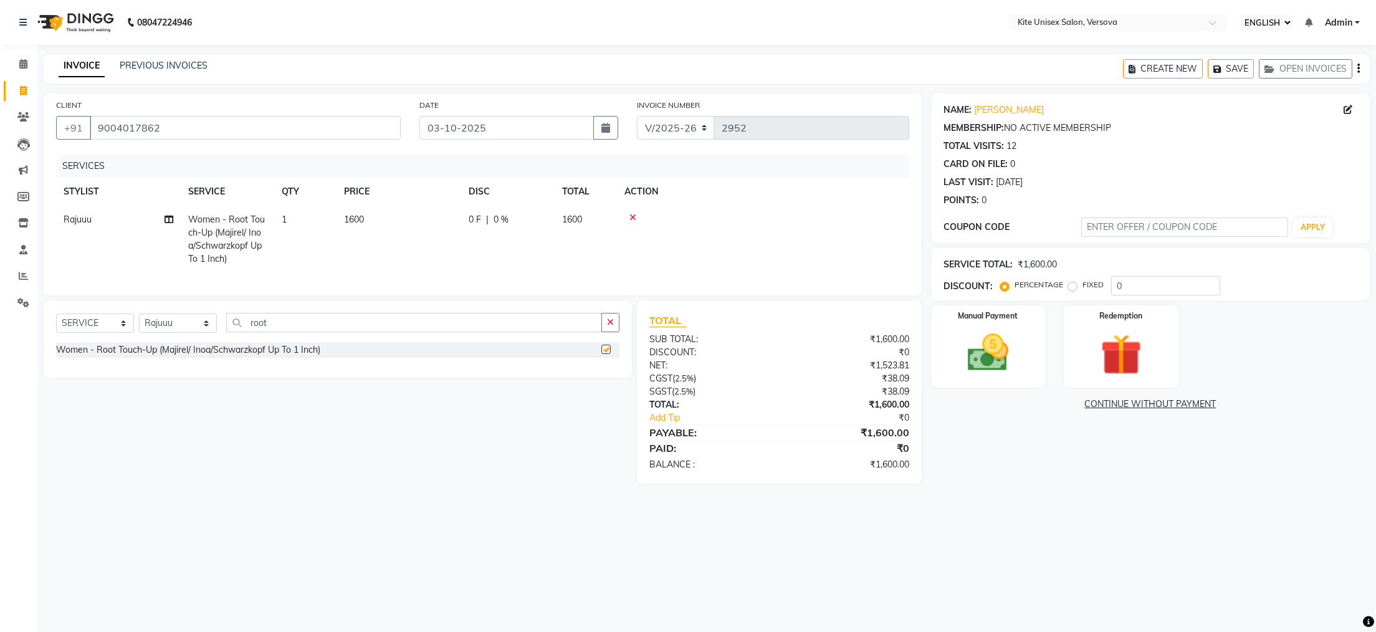
checkbox input "false"
click at [587, 221] on td "1600" at bounding box center [586, 239] width 62 height 67
select select "50469"
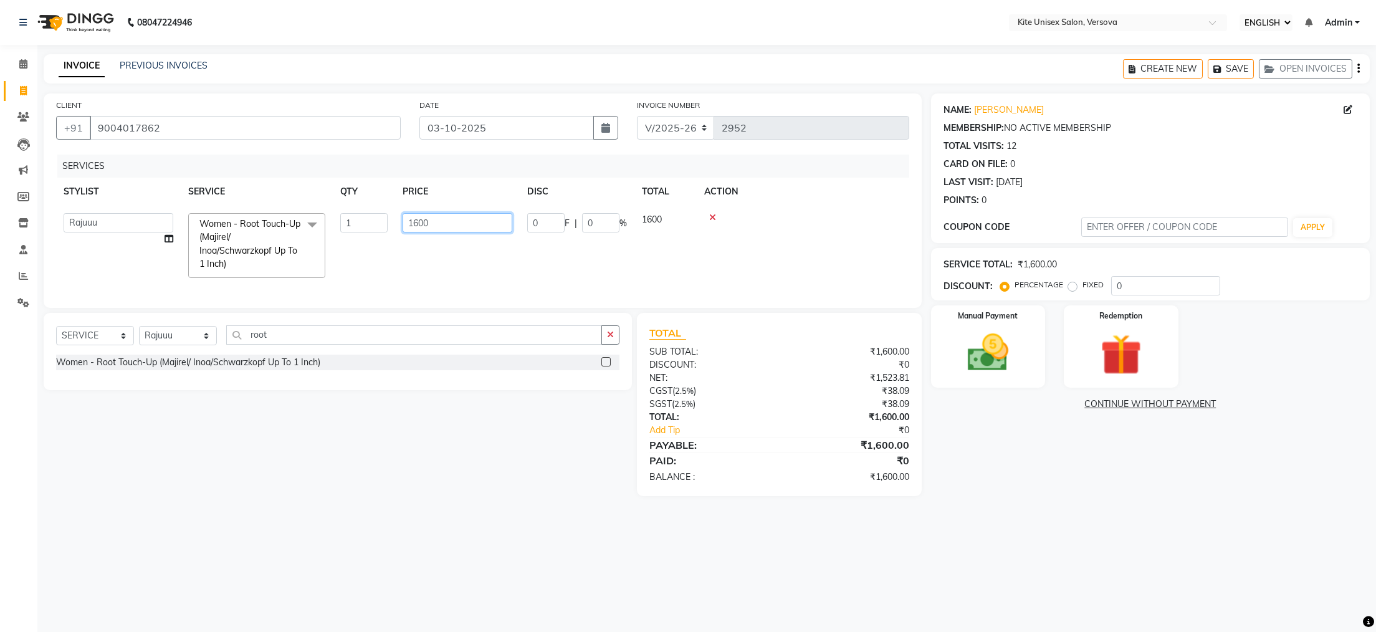
click at [509, 221] on input "1600" at bounding box center [458, 222] width 110 height 19
click at [445, 221] on input "1200" at bounding box center [458, 222] width 110 height 19
type input "1"
type input "2000"
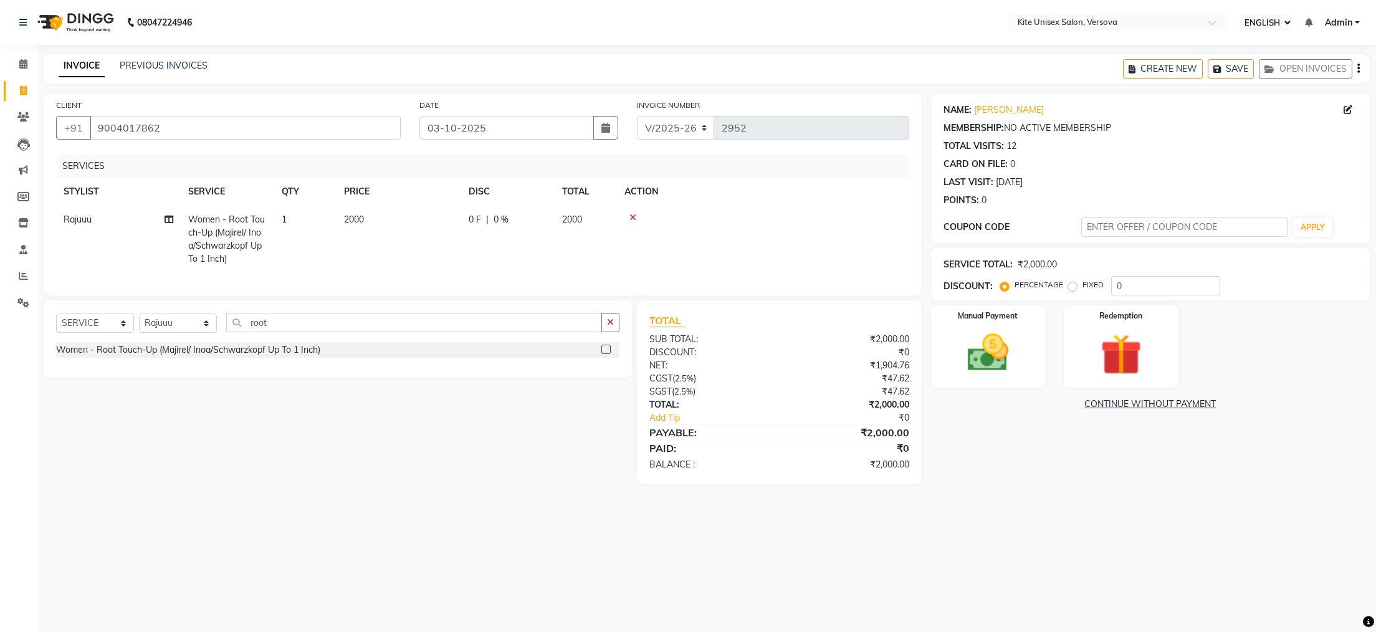
click at [730, 548] on div "08047224946 Select Location × Kite Unisex Salon, Versova English ENGLISH Españo…" at bounding box center [688, 316] width 1376 height 632
click at [981, 366] on img at bounding box center [988, 352] width 70 height 49
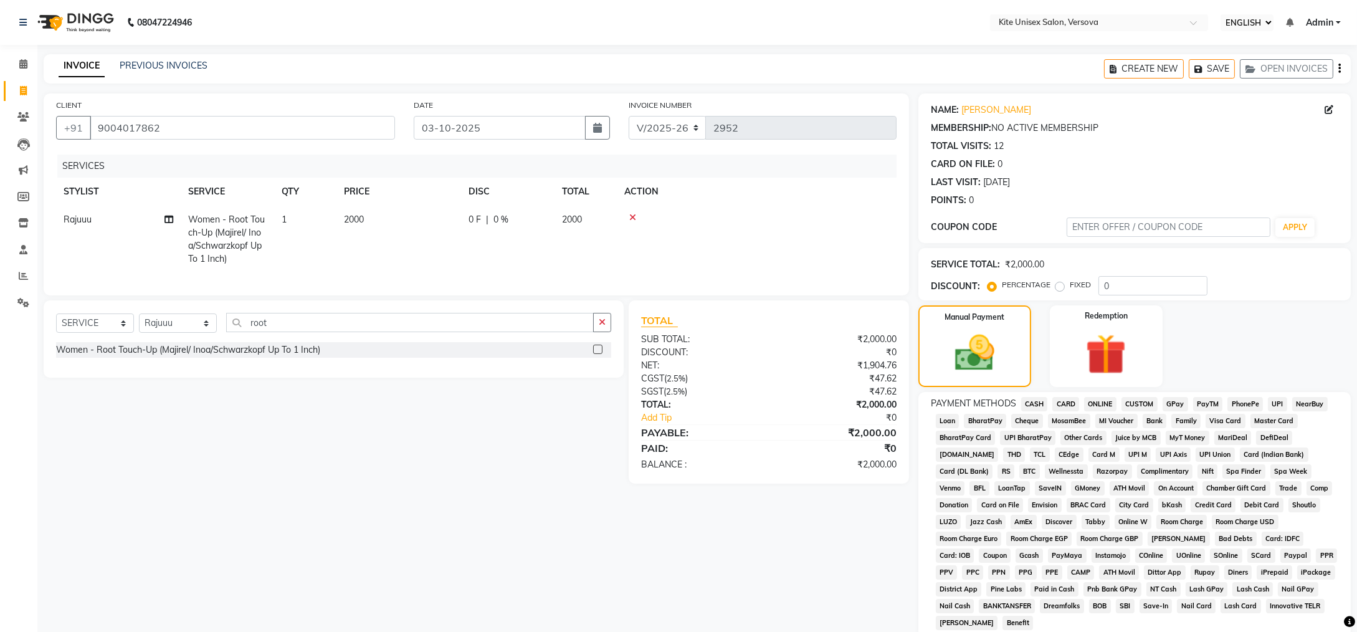
click at [1069, 403] on span "CARD" at bounding box center [1065, 404] width 27 height 14
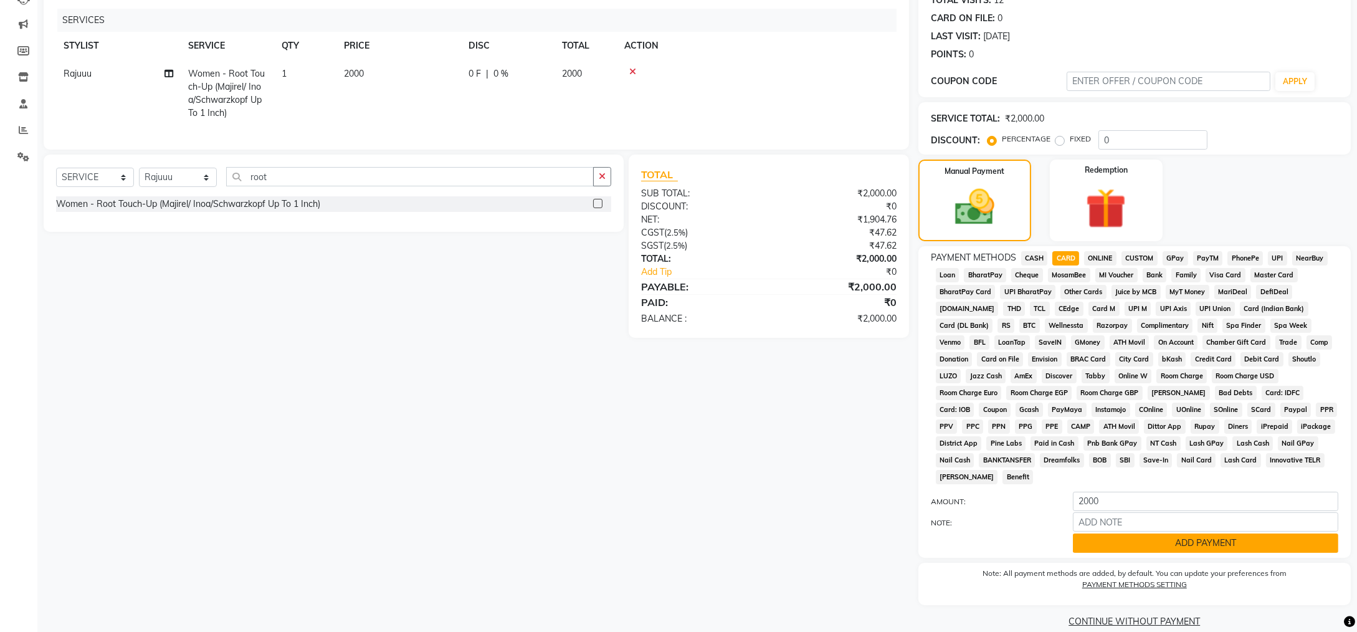
click at [1099, 533] on button "ADD PAYMENT" at bounding box center [1205, 542] width 265 height 19
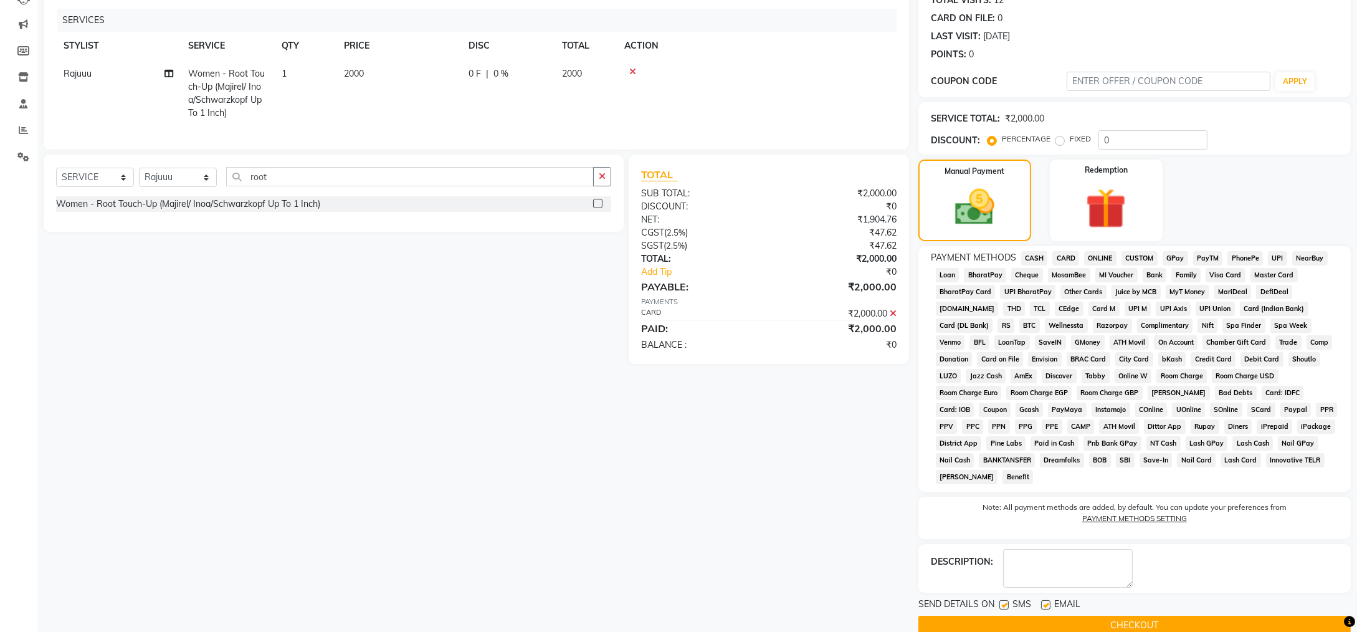
click at [1105, 616] on button "CHECKOUT" at bounding box center [1134, 625] width 432 height 19
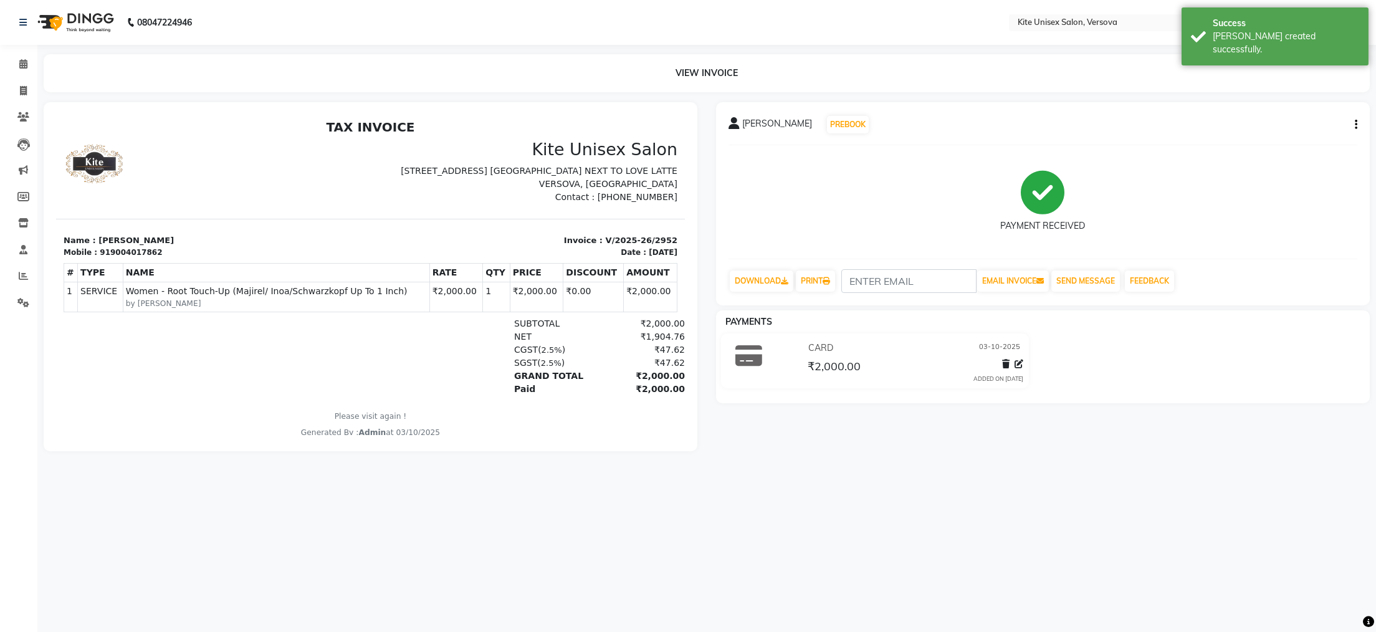
select select "service"
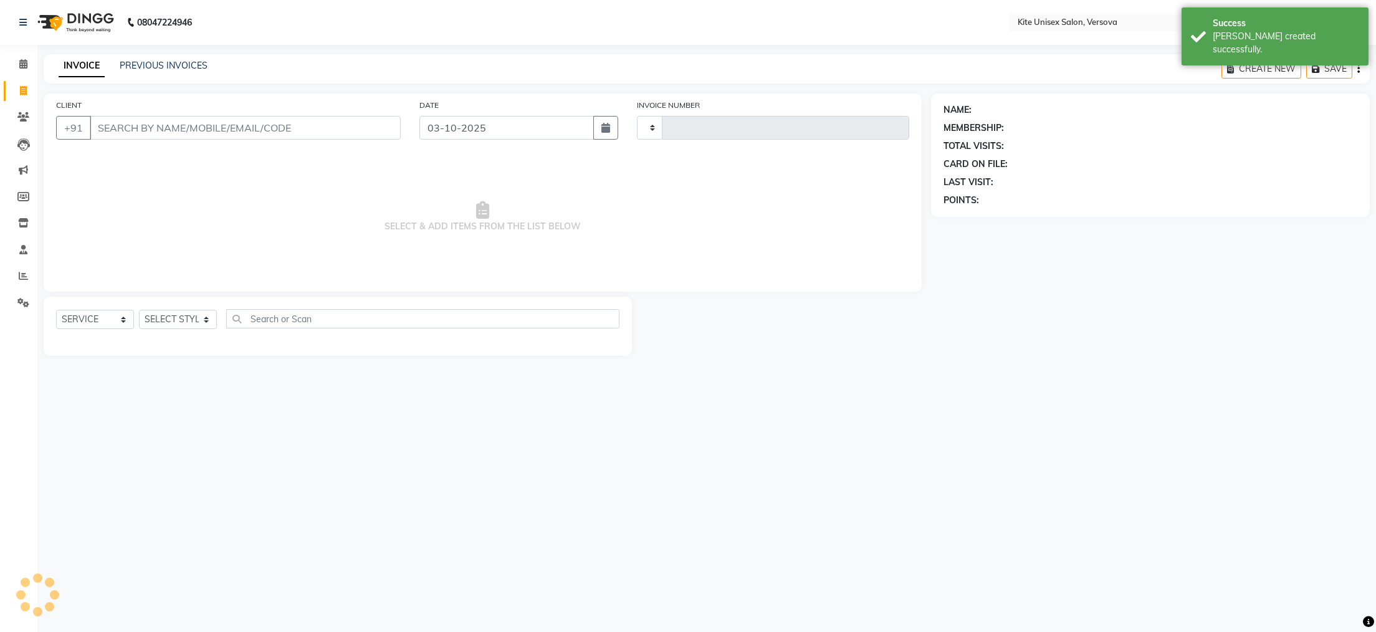
type input "2953"
select select "6093"
click at [104, 129] on input "CLIENT" at bounding box center [245, 128] width 311 height 24
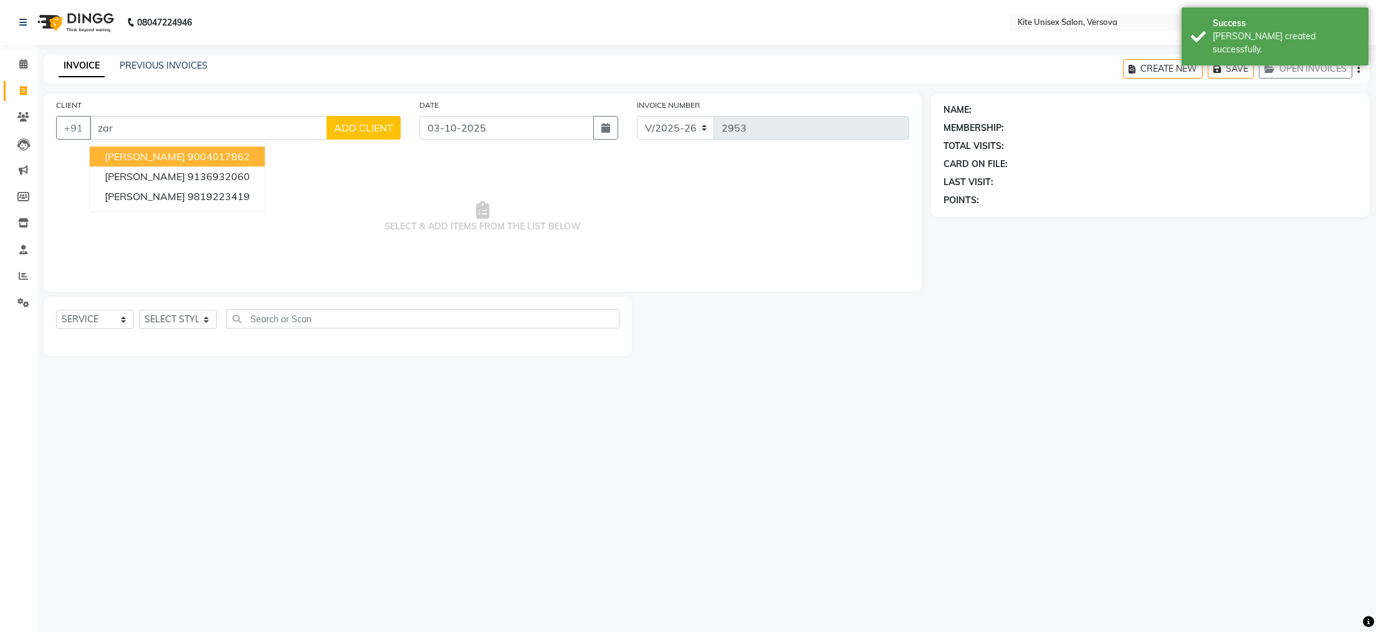
click at [194, 152] on ngb-highlight "9004017862" at bounding box center [219, 156] width 62 height 12
type input "9004017862"
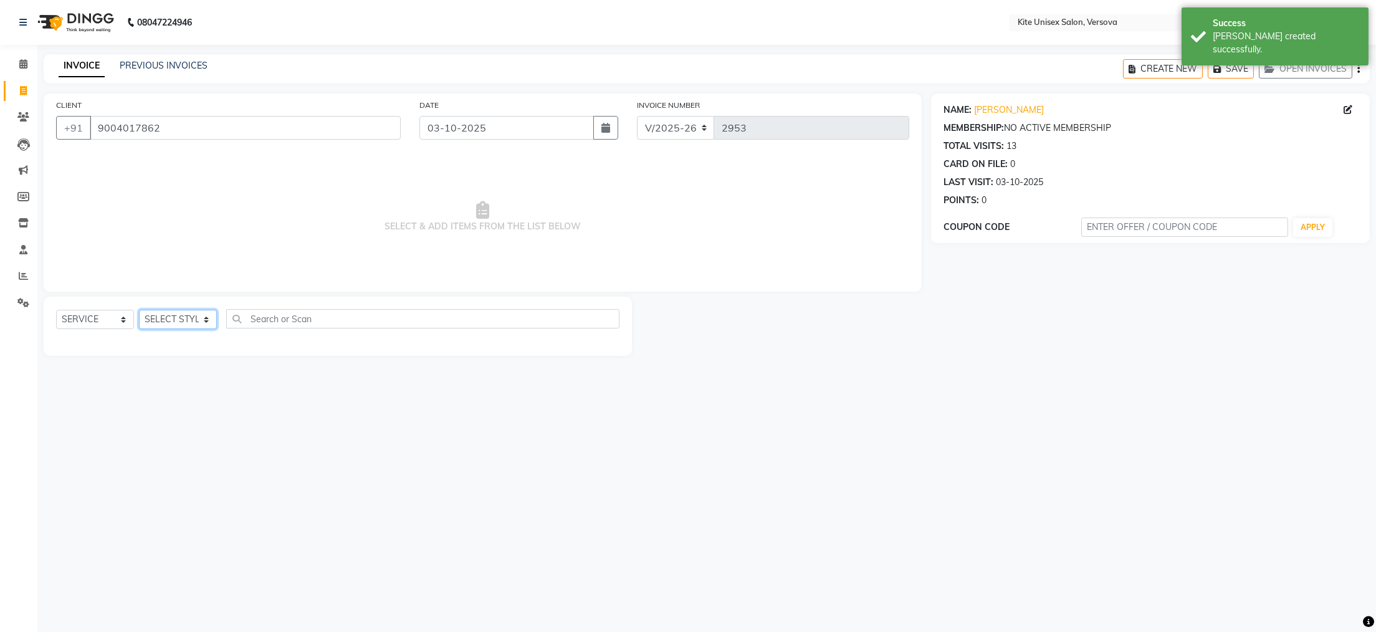
click at [205, 320] on select "SELECT STYLIST [PERSON_NAME] DC [PERSON_NAME] [PERSON_NAME] [PERSON_NAME] Rajuu…" at bounding box center [178, 319] width 78 height 19
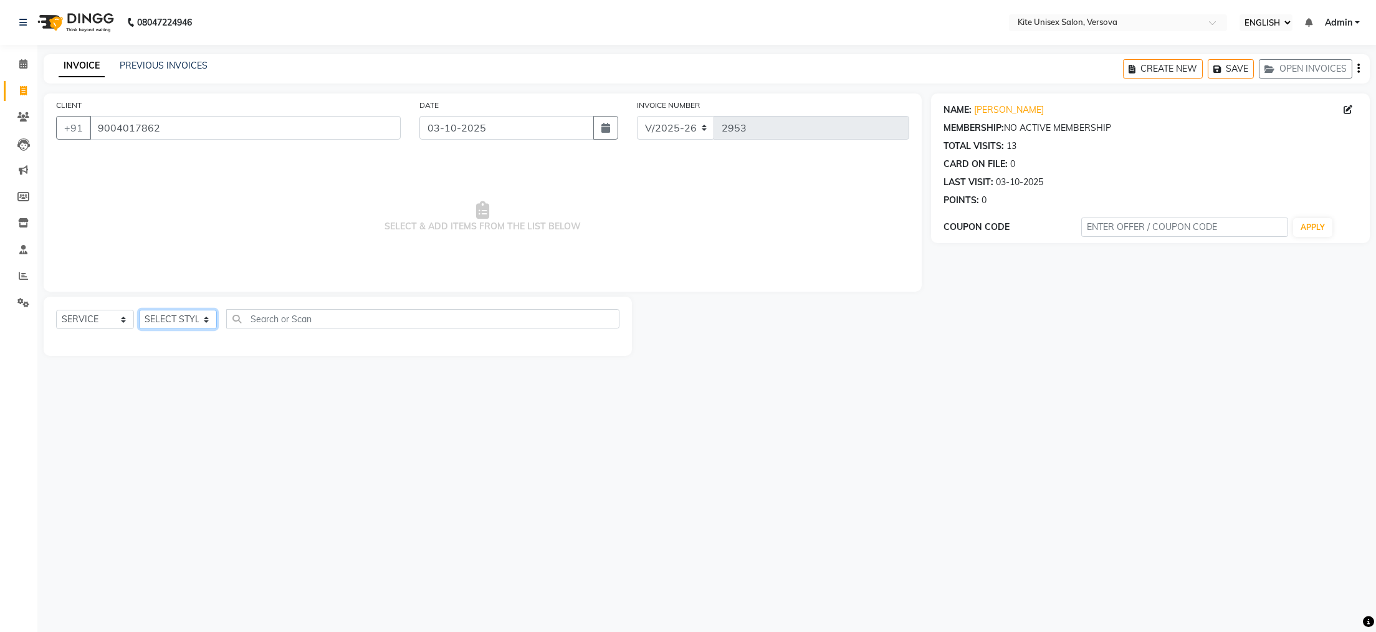
select select "44266"
click at [139, 310] on select "SELECT STYLIST [PERSON_NAME] DC [PERSON_NAME] [PERSON_NAME] [PERSON_NAME] Rajuu…" at bounding box center [178, 319] width 78 height 19
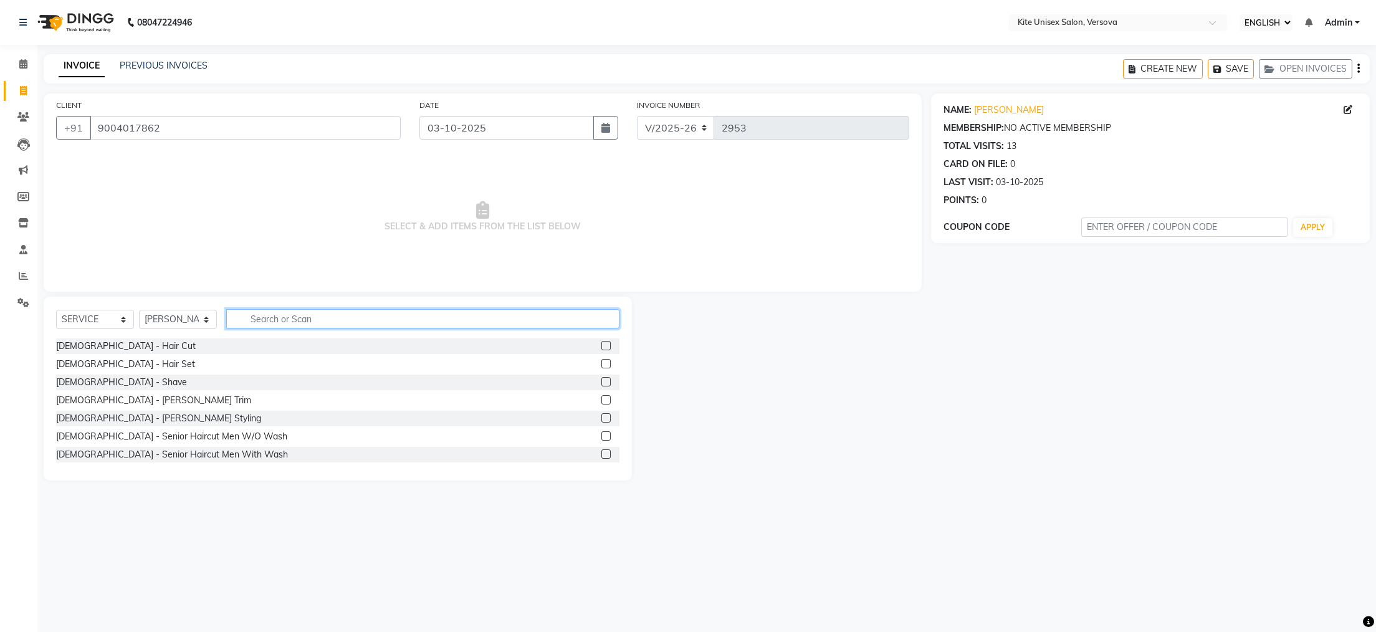
click at [248, 317] on input "text" at bounding box center [422, 318] width 393 height 19
click at [306, 317] on input "text" at bounding box center [422, 318] width 393 height 19
type input "s"
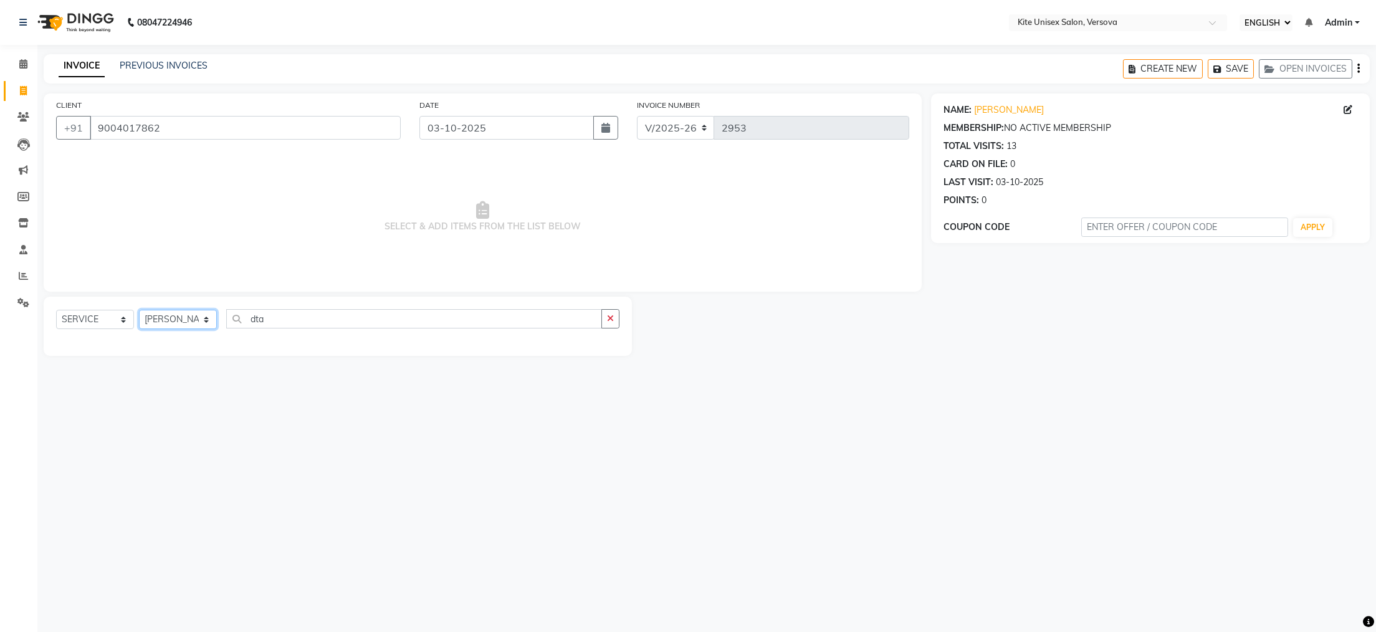
click at [207, 318] on select "SELECT STYLIST [PERSON_NAME] DC [PERSON_NAME] [PERSON_NAME] [PERSON_NAME] Rajuu…" at bounding box center [178, 319] width 78 height 19
click at [139, 310] on select "SELECT STYLIST [PERSON_NAME] DC [PERSON_NAME] [PERSON_NAME] [PERSON_NAME] Rajuu…" at bounding box center [178, 319] width 78 height 19
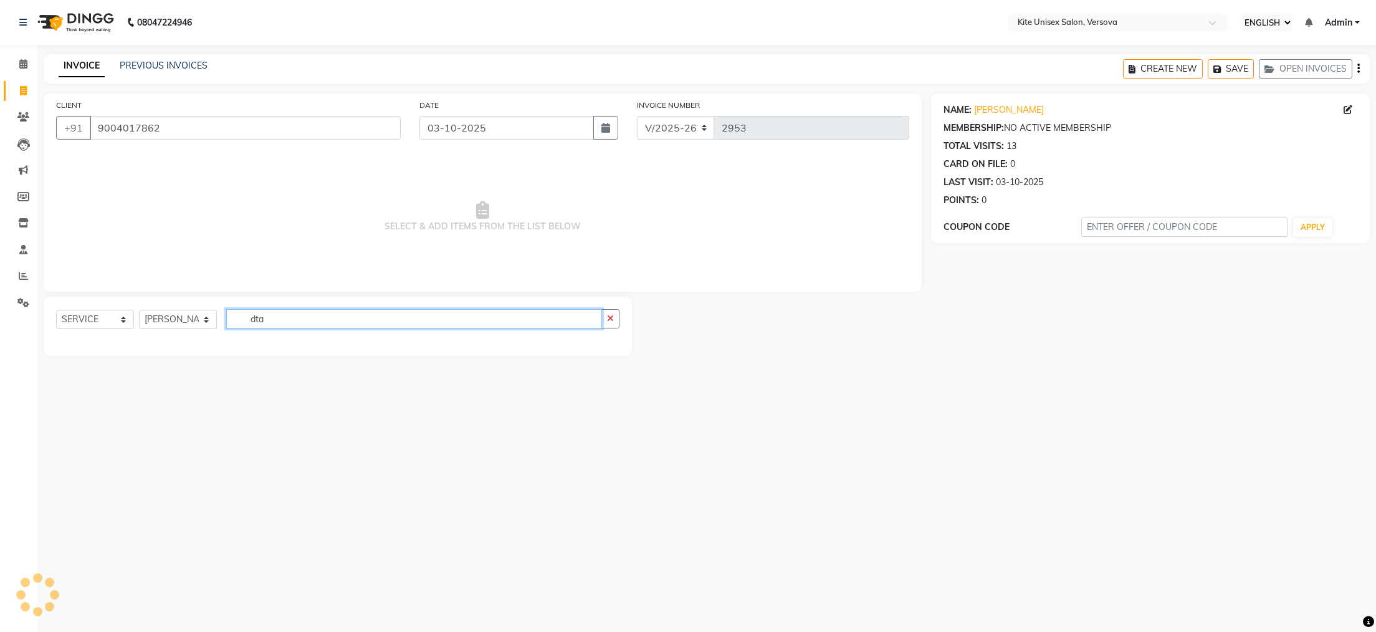
click at [274, 317] on input "dta" at bounding box center [414, 318] width 376 height 19
type input "d"
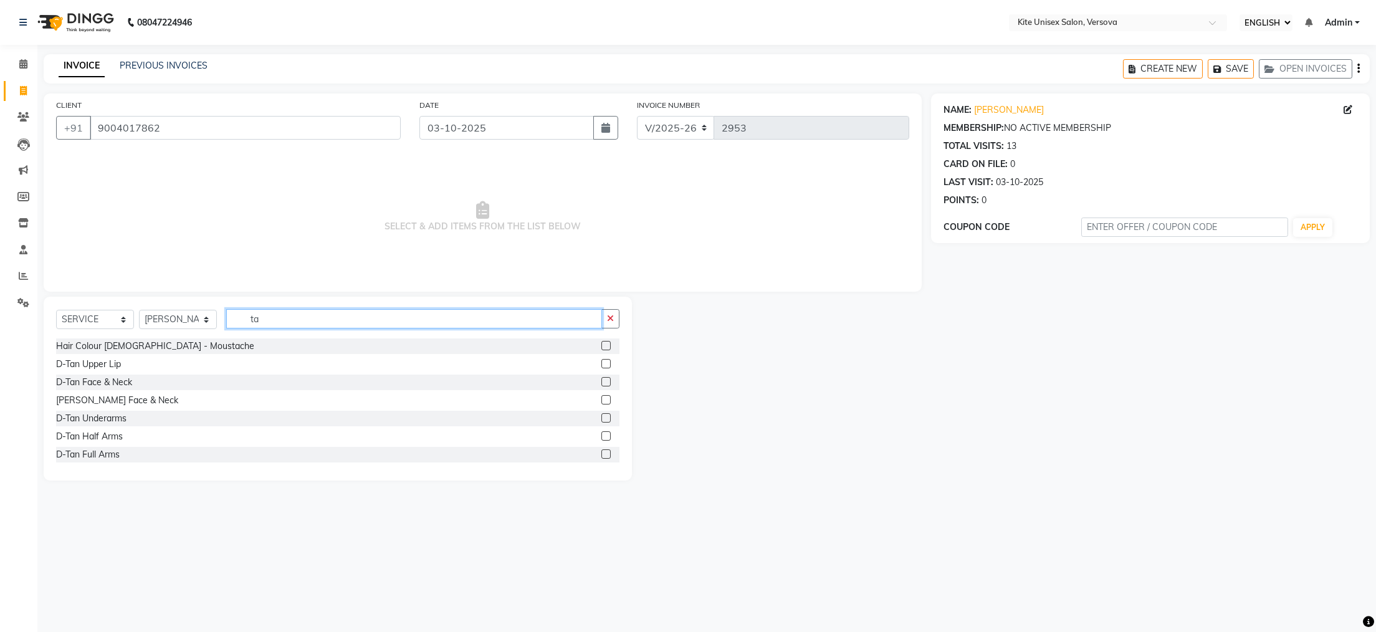
type input "ta"
click at [601, 383] on label at bounding box center [605, 381] width 9 height 9
click at [601, 383] on input "checkbox" at bounding box center [605, 382] width 8 height 8
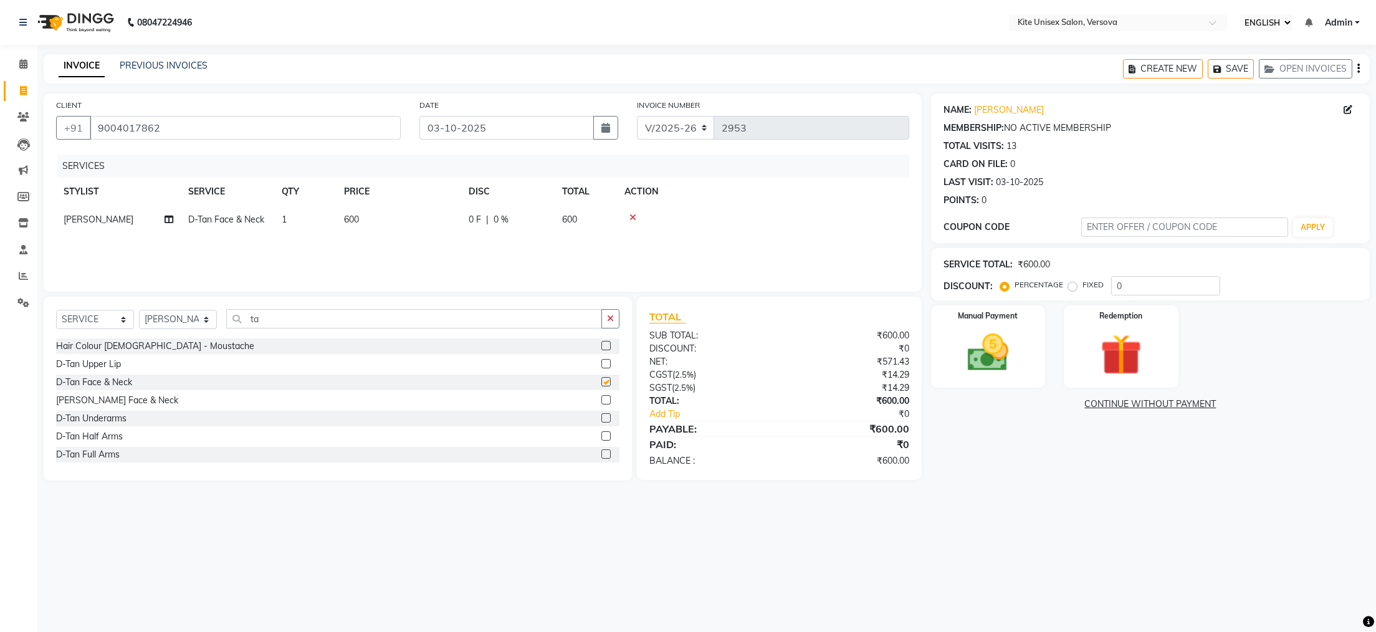
checkbox input "false"
click at [576, 218] on span "600" at bounding box center [569, 219] width 15 height 11
select select "44266"
click at [506, 222] on input "600" at bounding box center [458, 222] width 110 height 19
type input "6"
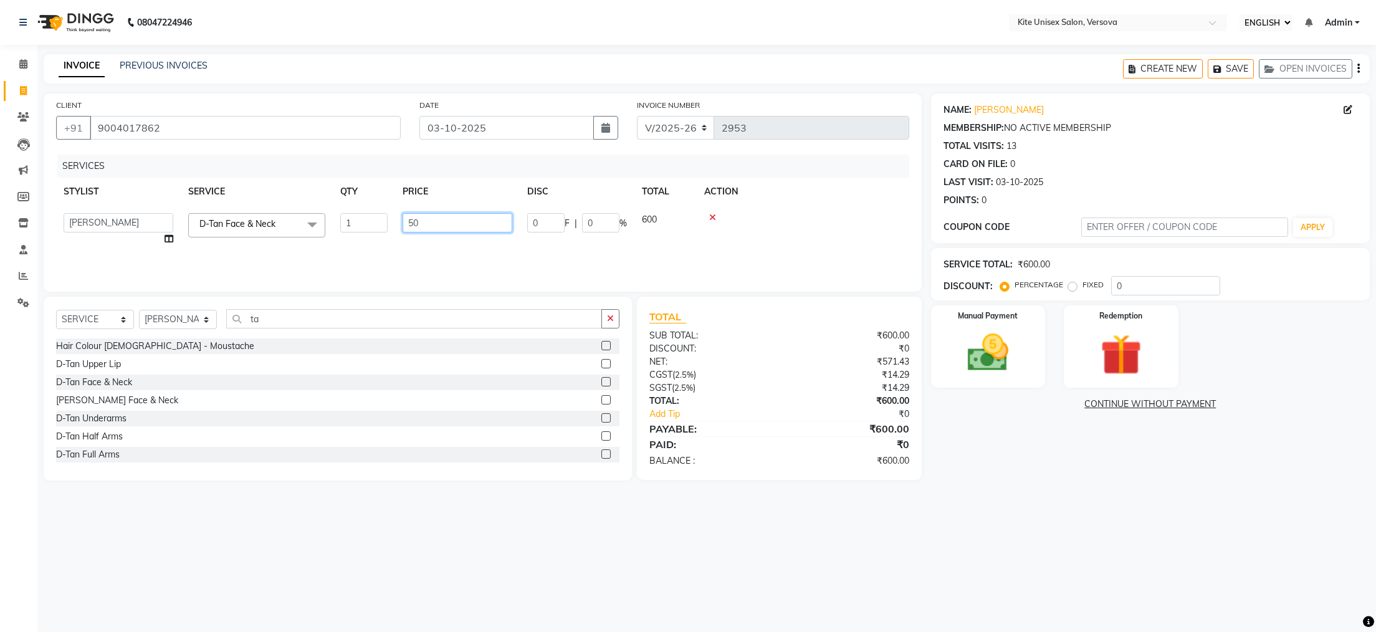
type input "500"
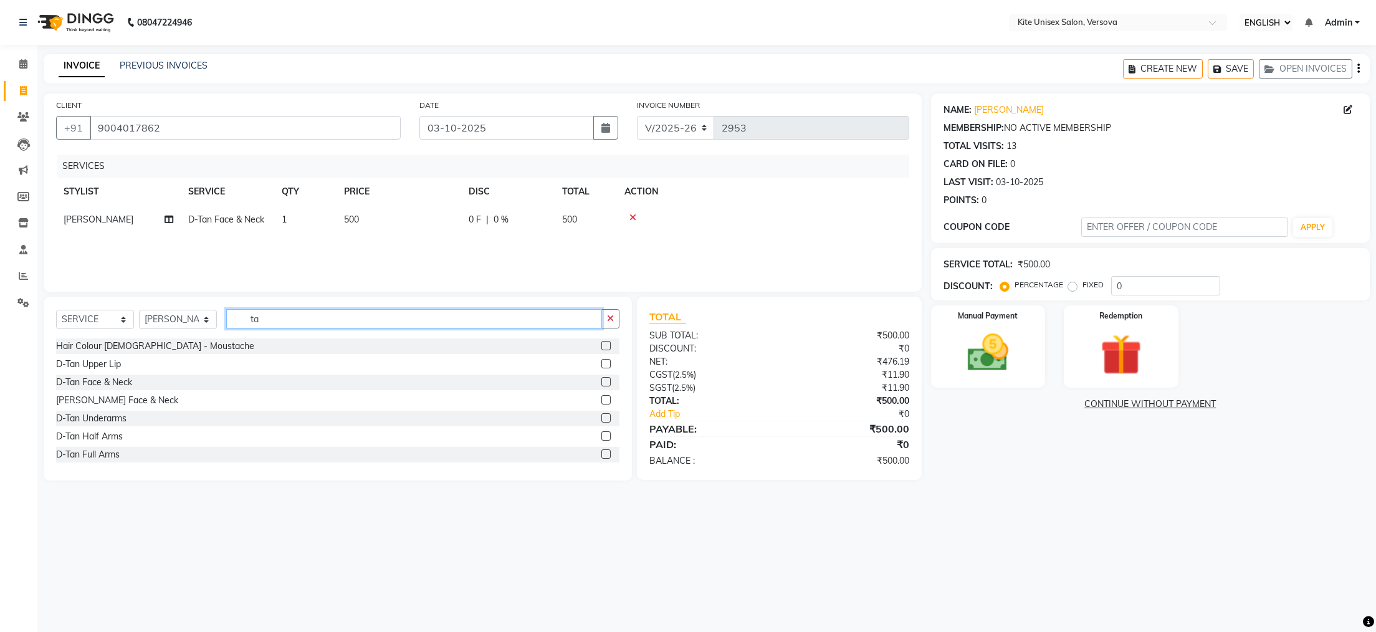
click at [366, 323] on input "ta" at bounding box center [414, 318] width 376 height 19
type input "t"
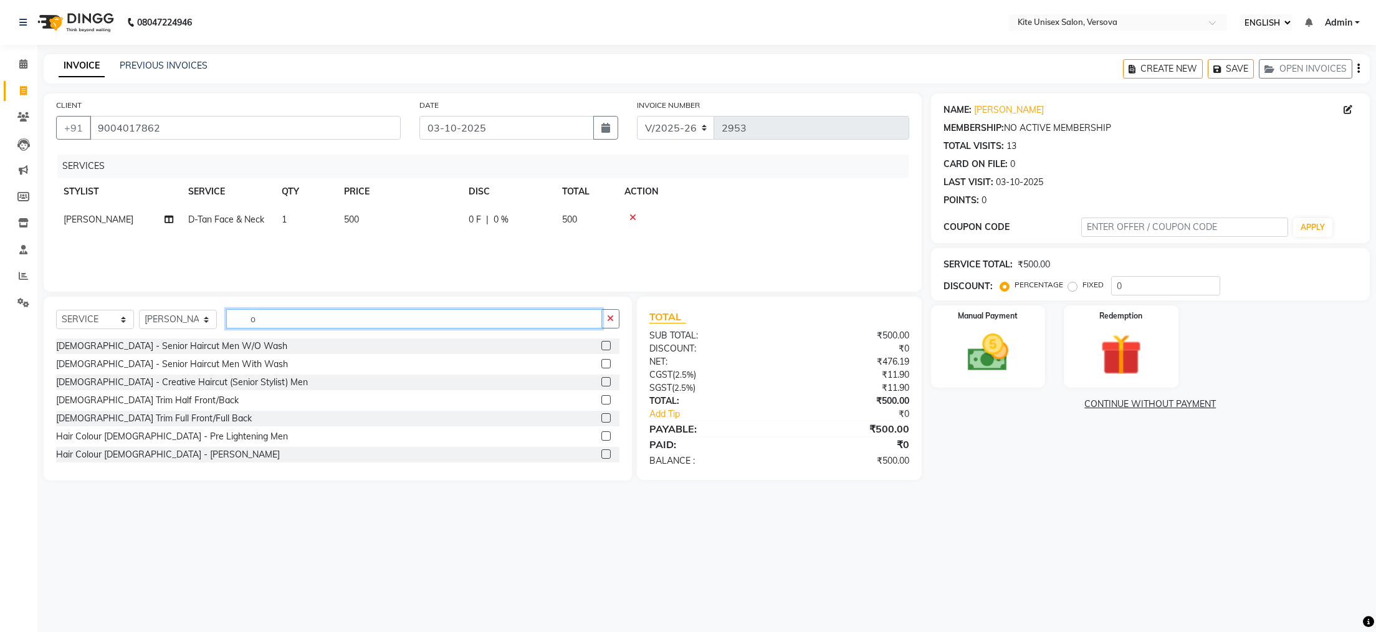
type input "o"
type input "3"
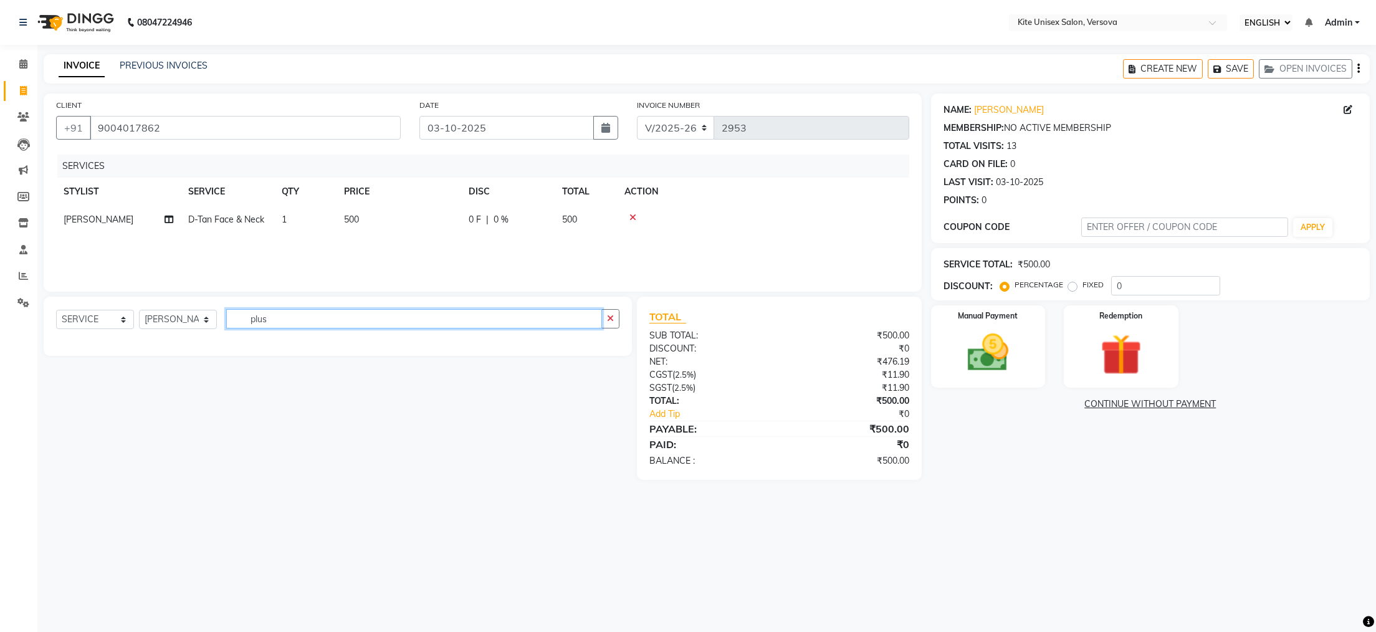
click at [300, 322] on input "plus" at bounding box center [414, 318] width 376 height 19
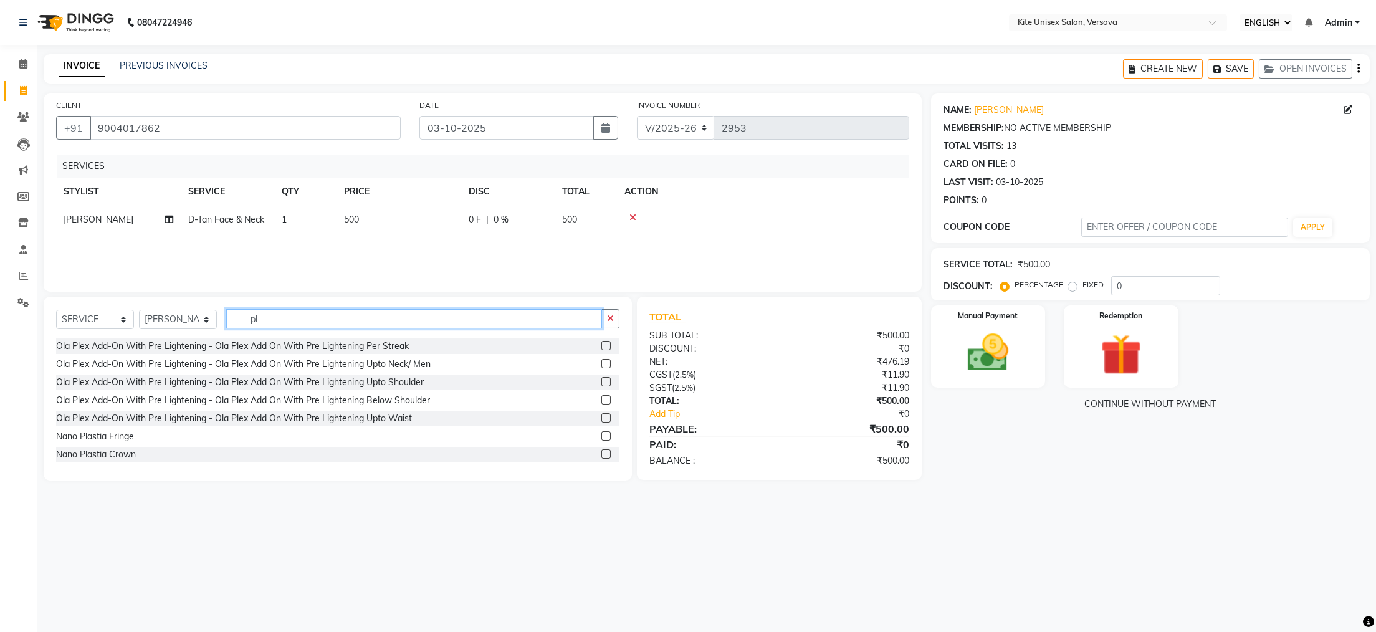
type input "p"
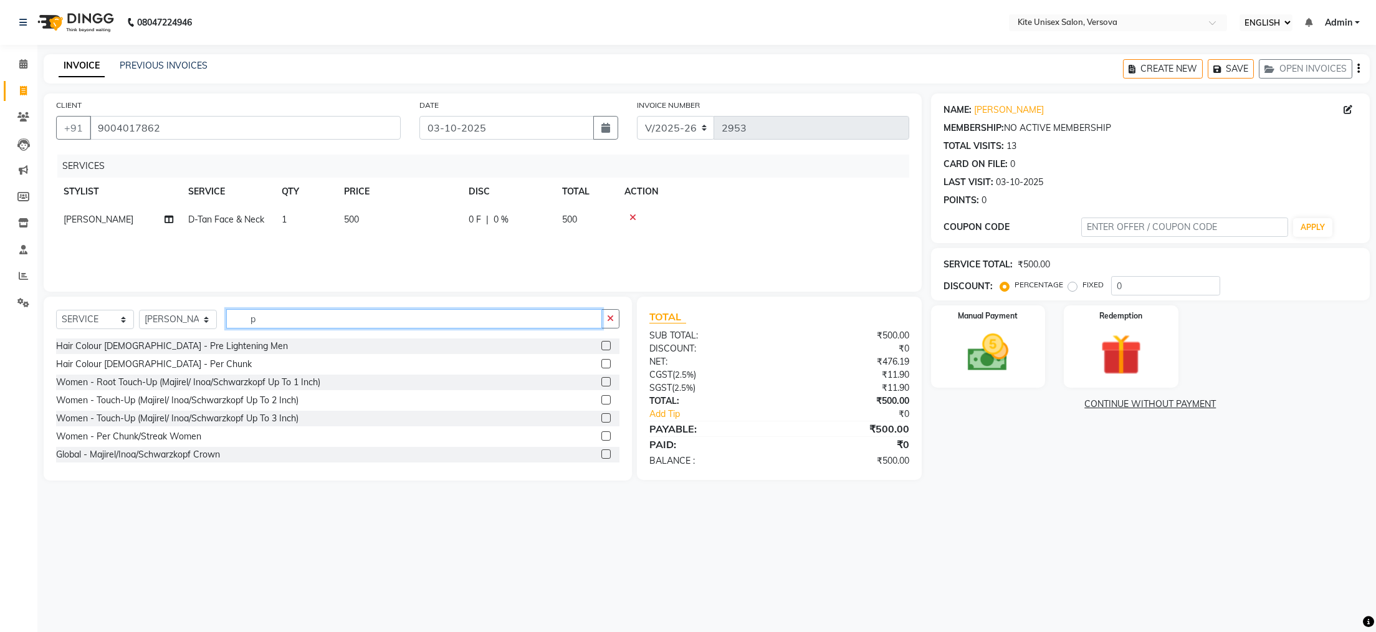
click at [286, 319] on input "p" at bounding box center [414, 318] width 376 height 19
click at [286, 316] on input "p" at bounding box center [414, 318] width 376 height 19
type input "o"
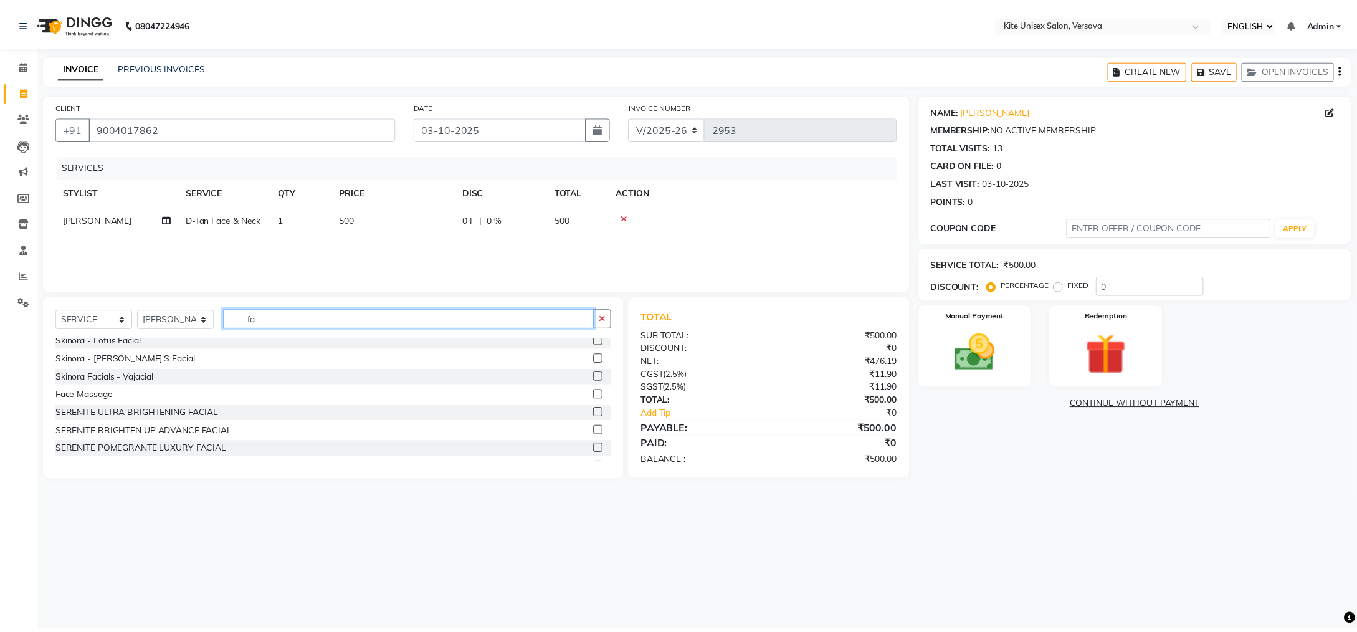
scroll to position [471, 0]
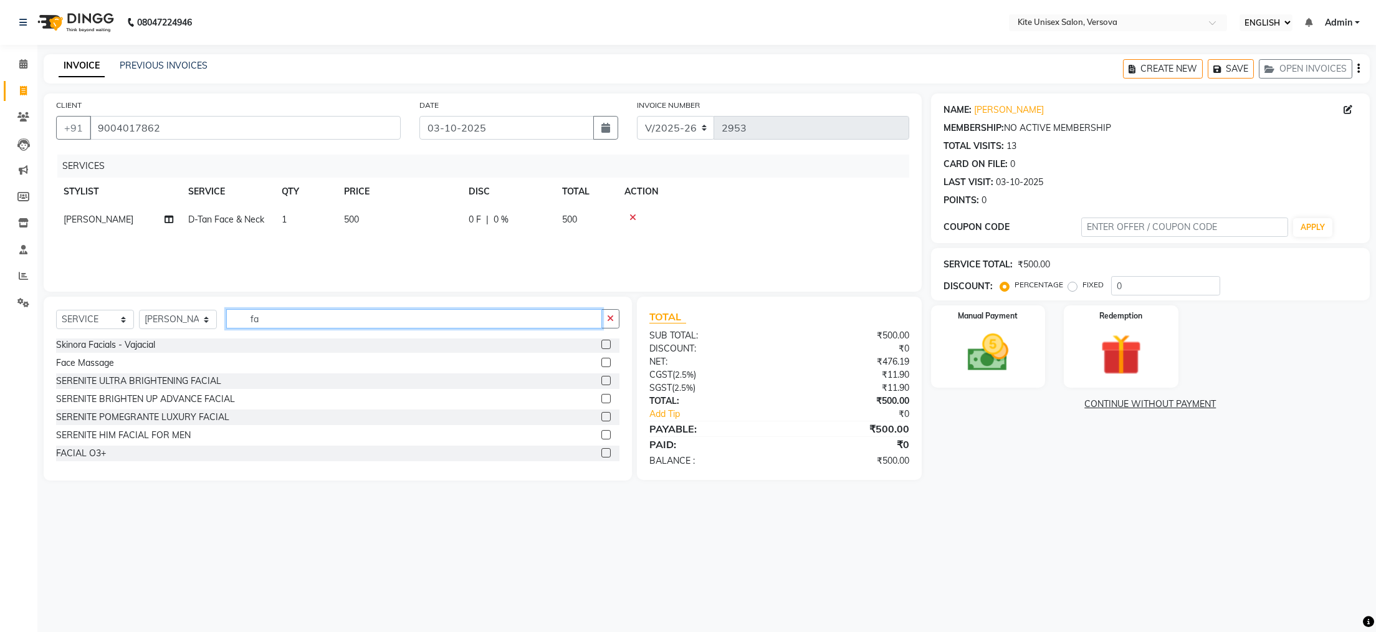
type input "fa"
click at [601, 454] on label at bounding box center [605, 452] width 9 height 9
click at [601, 454] on input "checkbox" at bounding box center [605, 453] width 8 height 8
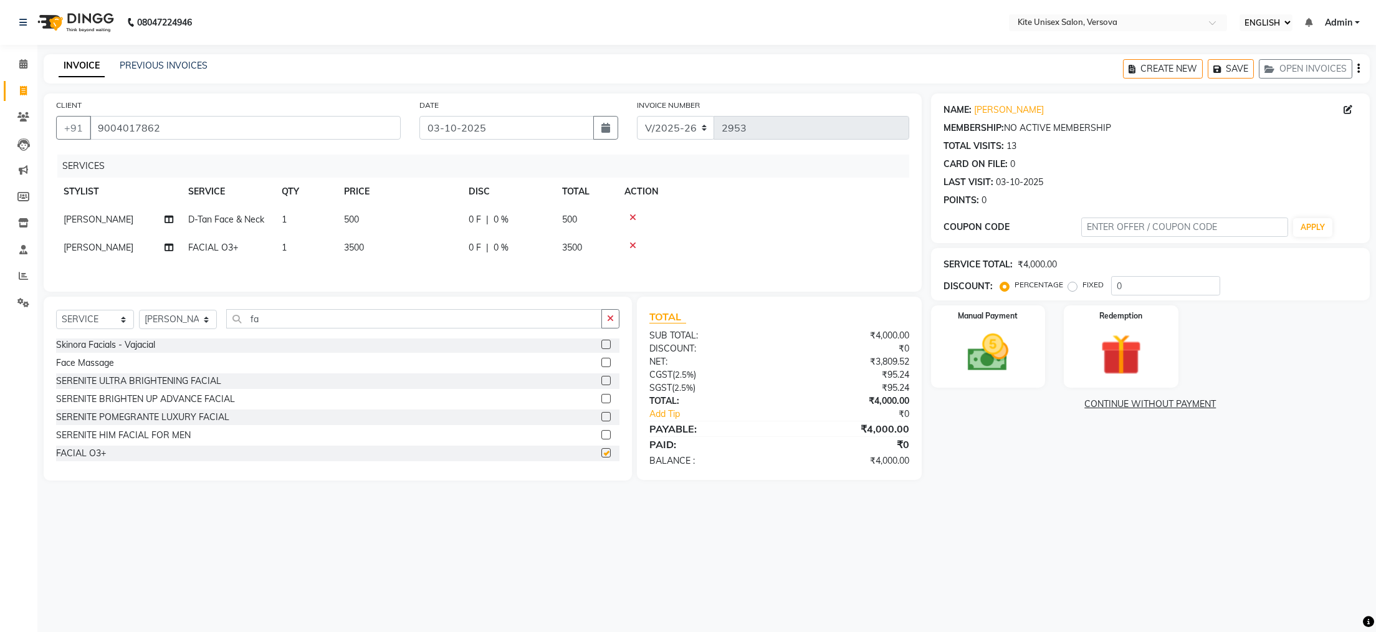
checkbox input "false"
click at [586, 249] on td "3500" at bounding box center [586, 248] width 62 height 28
select select "44266"
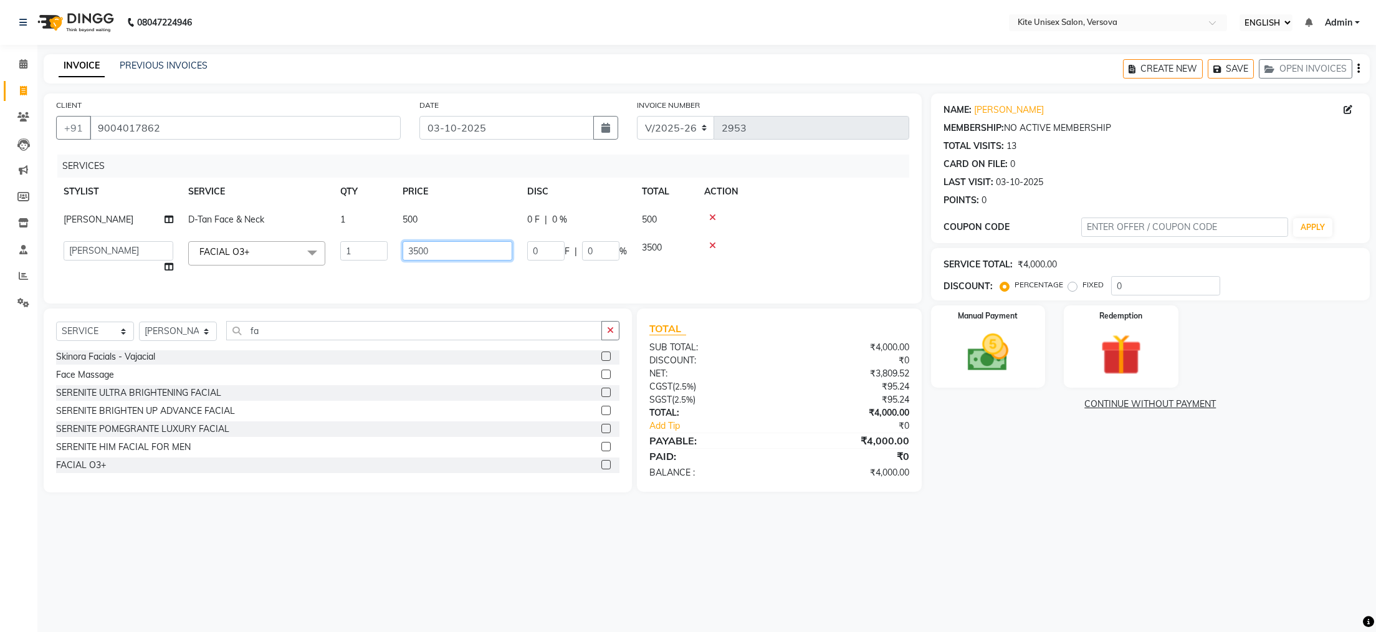
click at [496, 249] on input "3500" at bounding box center [458, 250] width 110 height 19
type input "3"
type input "2000"
click at [730, 571] on div "08047224946 Select Location × Kite Unisex Salon, Versova English ENGLISH Españo…" at bounding box center [688, 316] width 1376 height 632
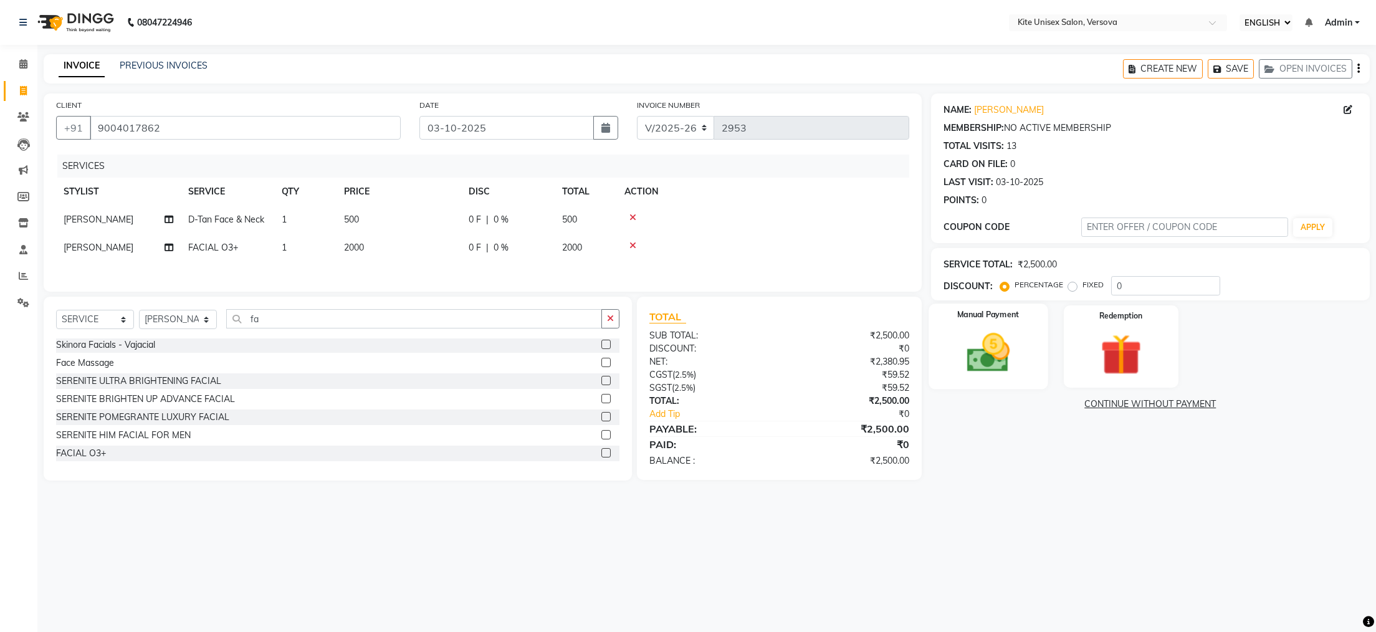
click at [989, 365] on img at bounding box center [988, 352] width 70 height 49
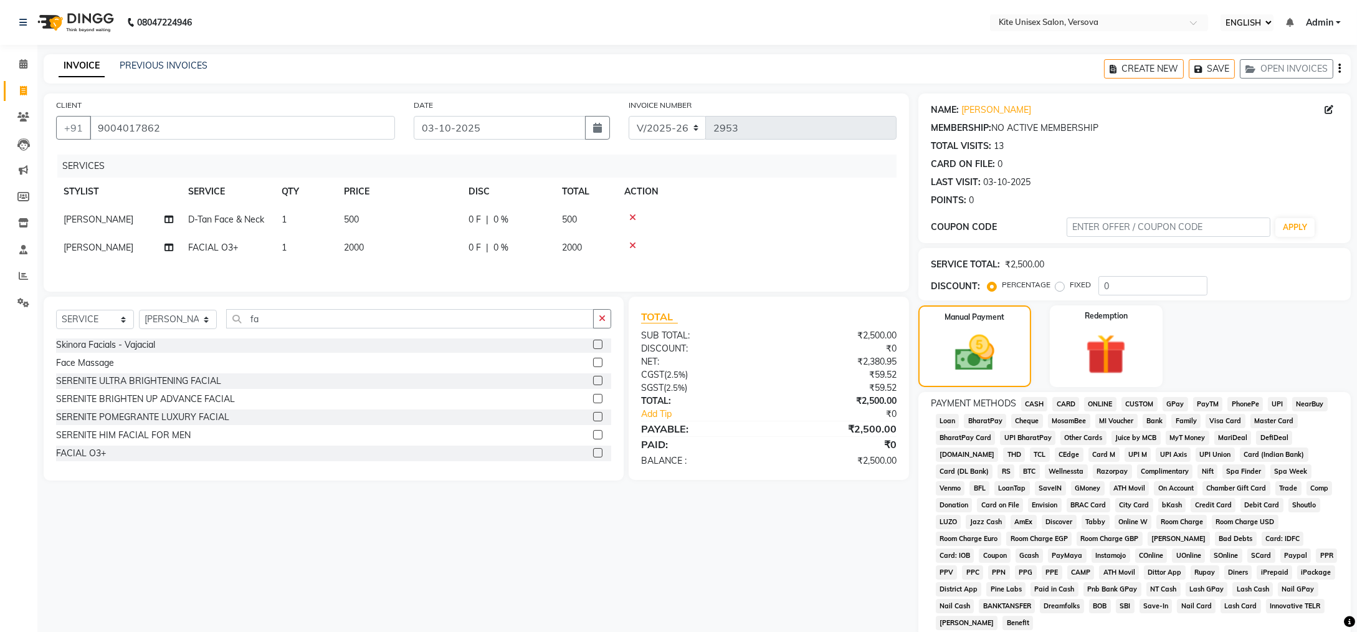
click at [1063, 403] on span "CARD" at bounding box center [1065, 404] width 27 height 14
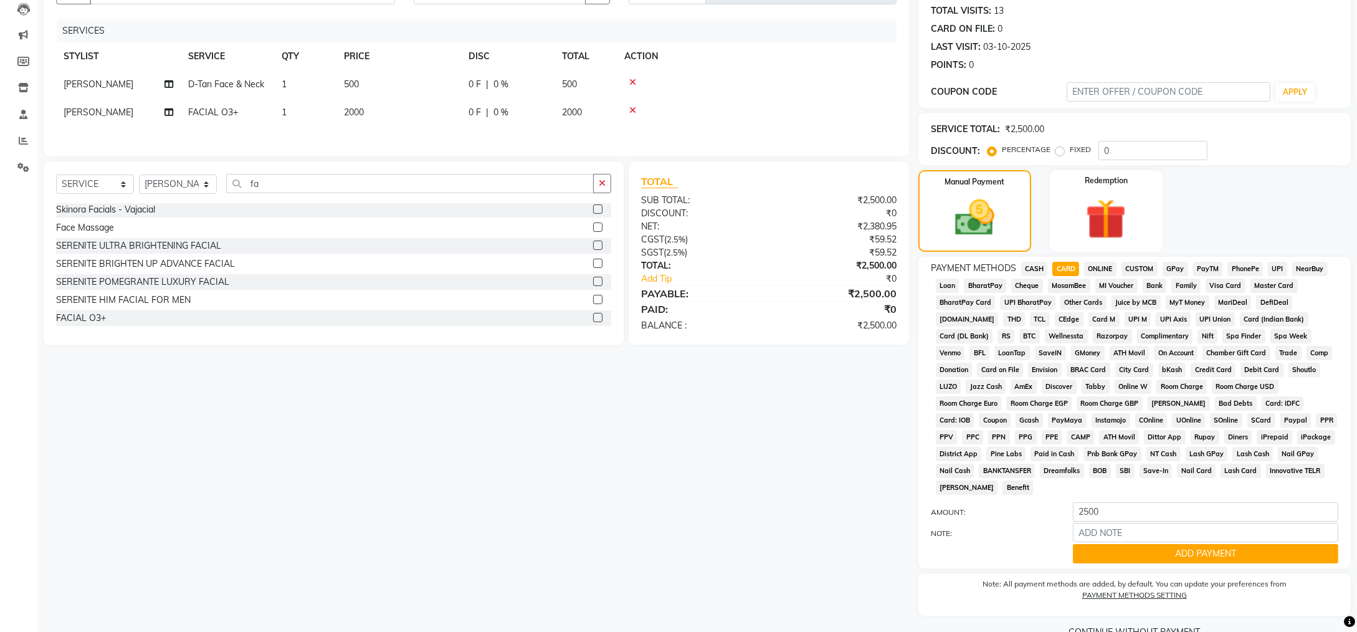
scroll to position [146, 0]
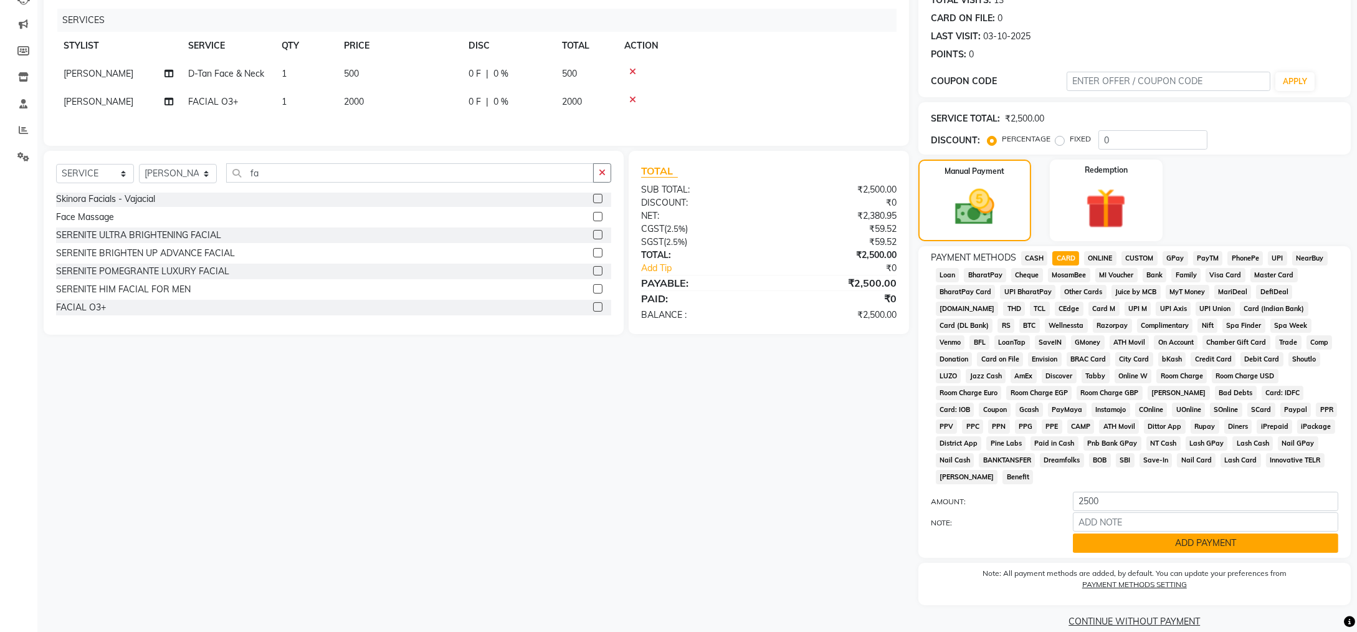
click at [1091, 533] on button "ADD PAYMENT" at bounding box center [1205, 542] width 265 height 19
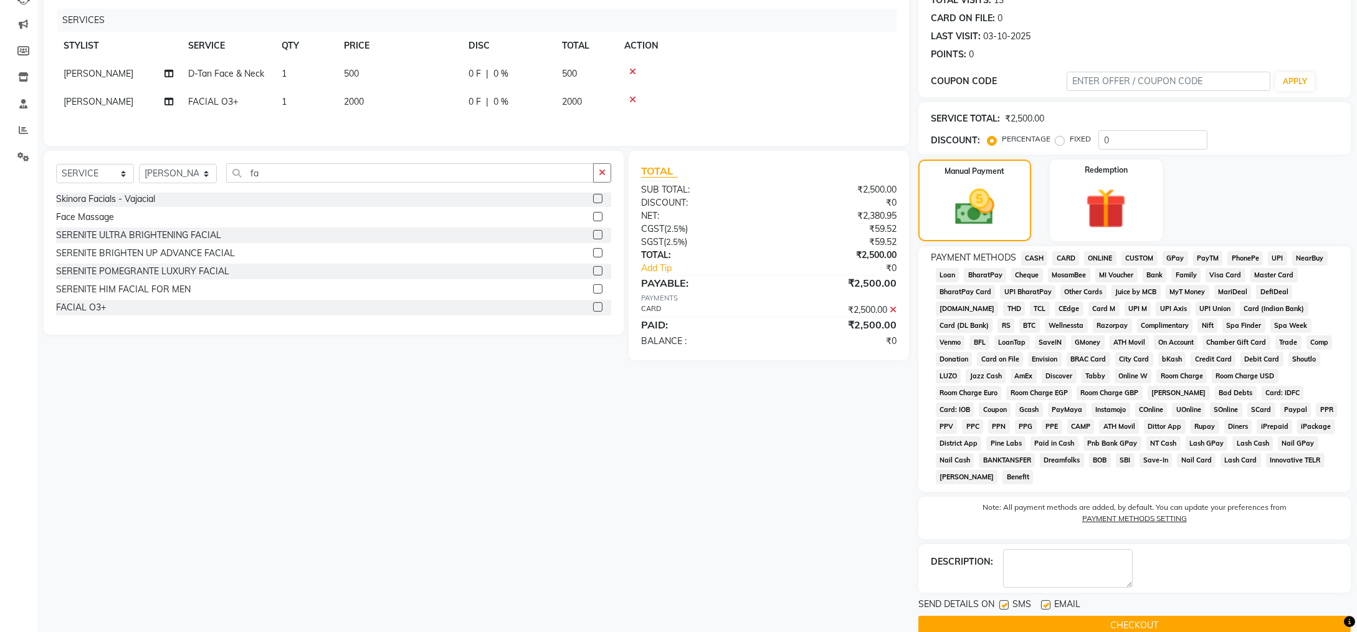
click at [1067, 616] on button "CHECKOUT" at bounding box center [1134, 625] width 432 height 19
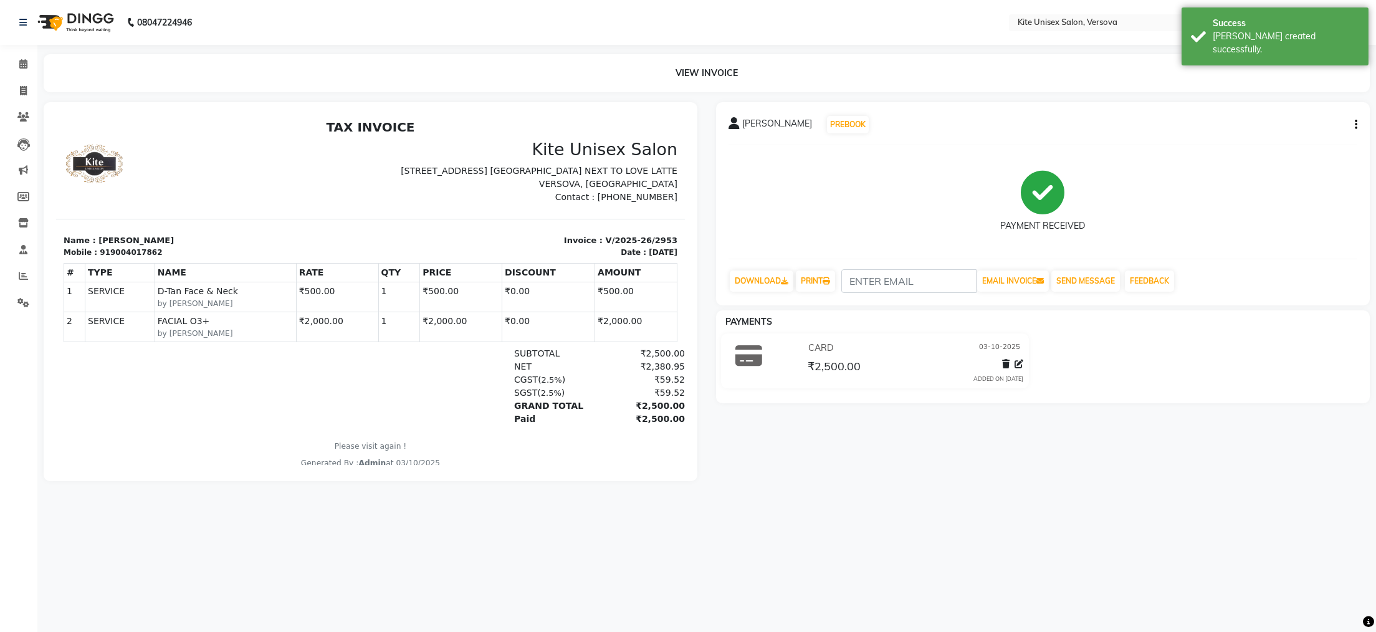
select select "6093"
select select "service"
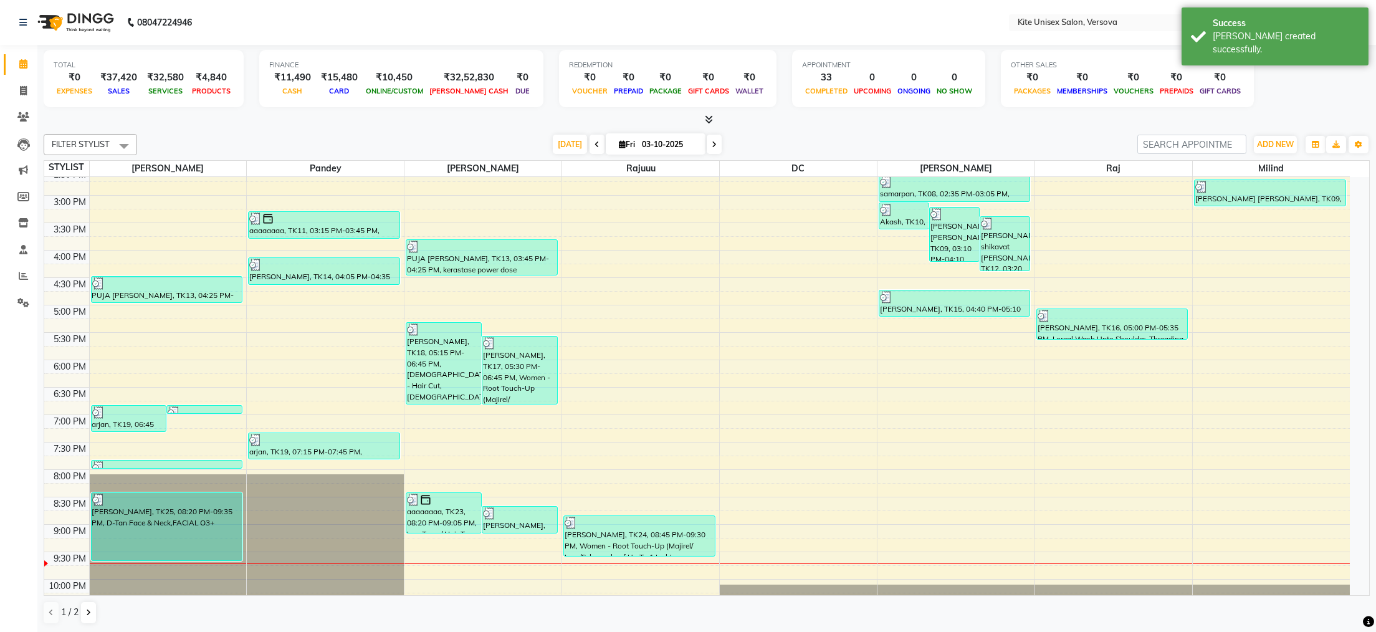
scroll to position [354, 0]
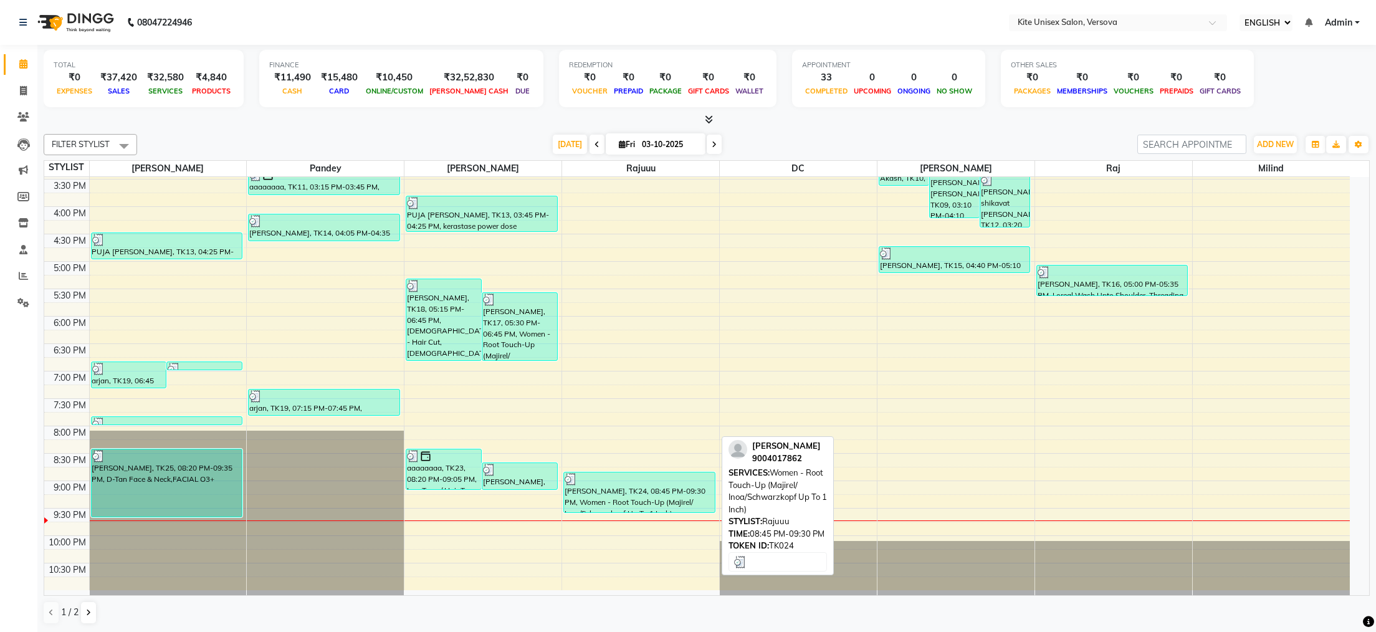
click at [605, 503] on div "[PERSON_NAME], TK24, 08:45 PM-09:30 PM, Women - Root Touch-Up (Majirel/ Inoa/Sc…" at bounding box center [639, 492] width 151 height 40
select select "3"
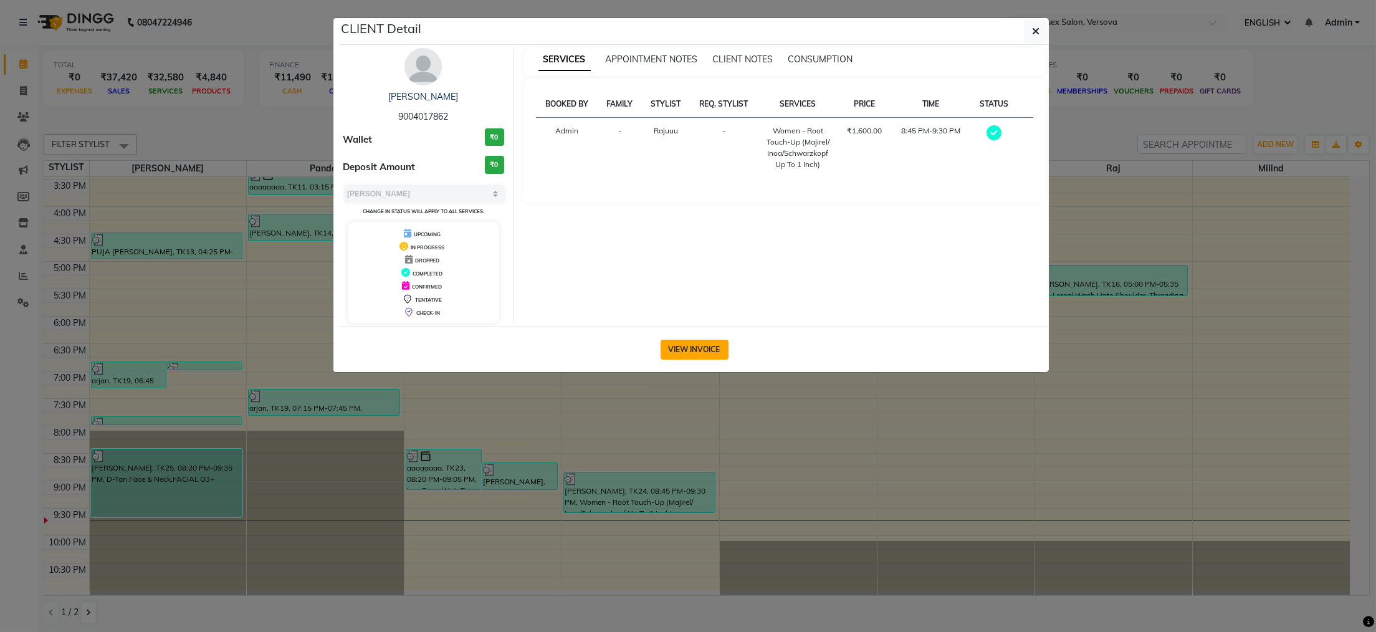
click at [712, 350] on button "VIEW INVOICE" at bounding box center [694, 350] width 68 height 20
